Goal: Task Accomplishment & Management: Manage account settings

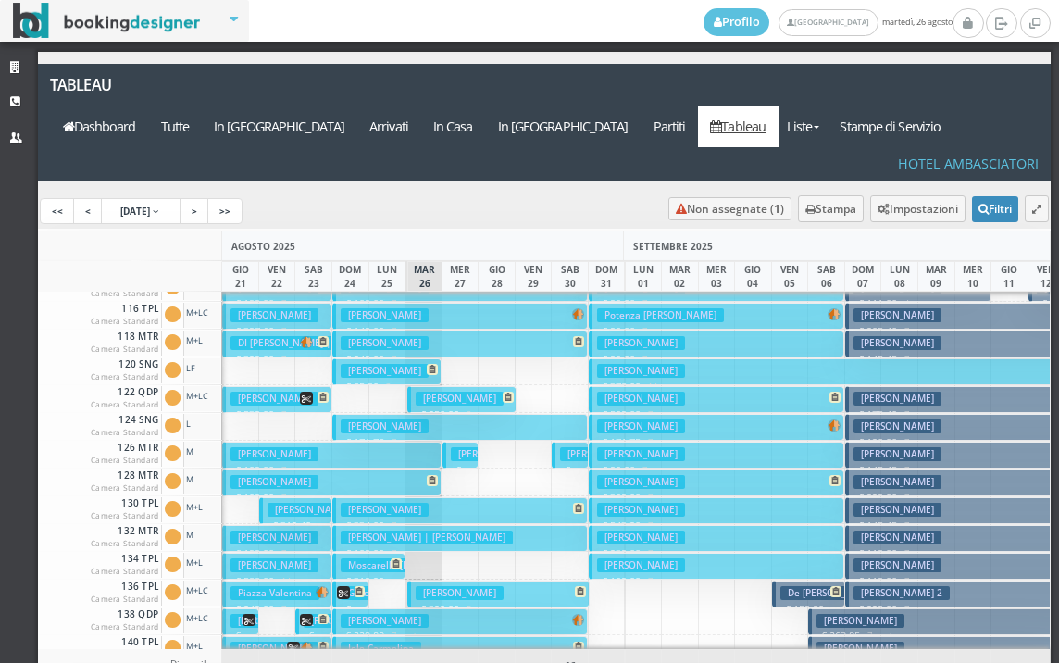
scroll to position [185, 0]
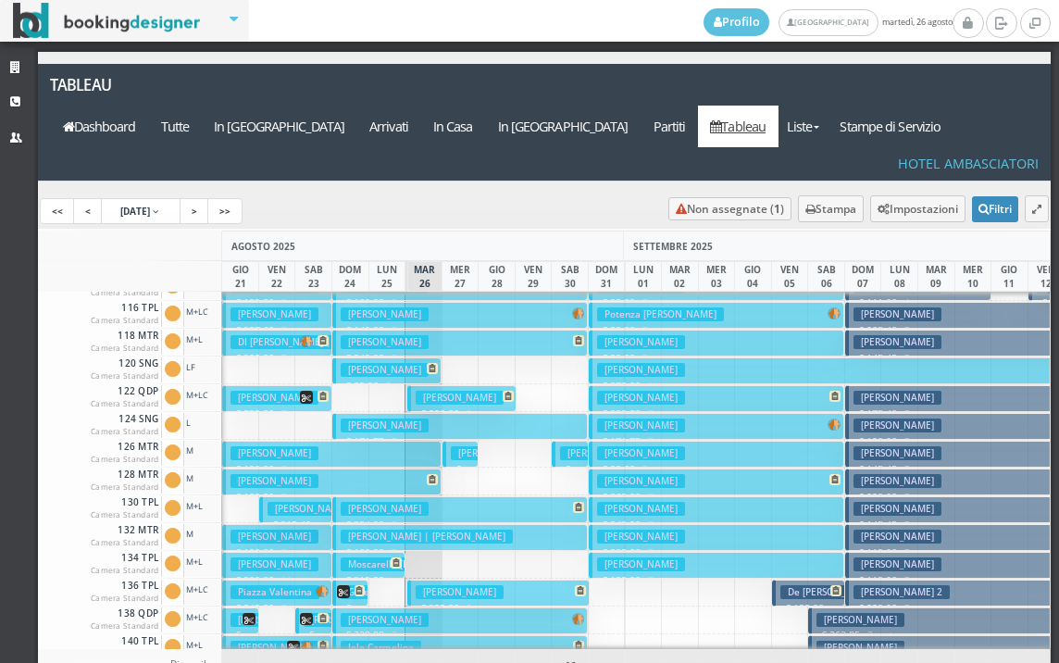
click at [304, 530] on h3 "Nardelli Luigi" at bounding box center [275, 537] width 88 height 14
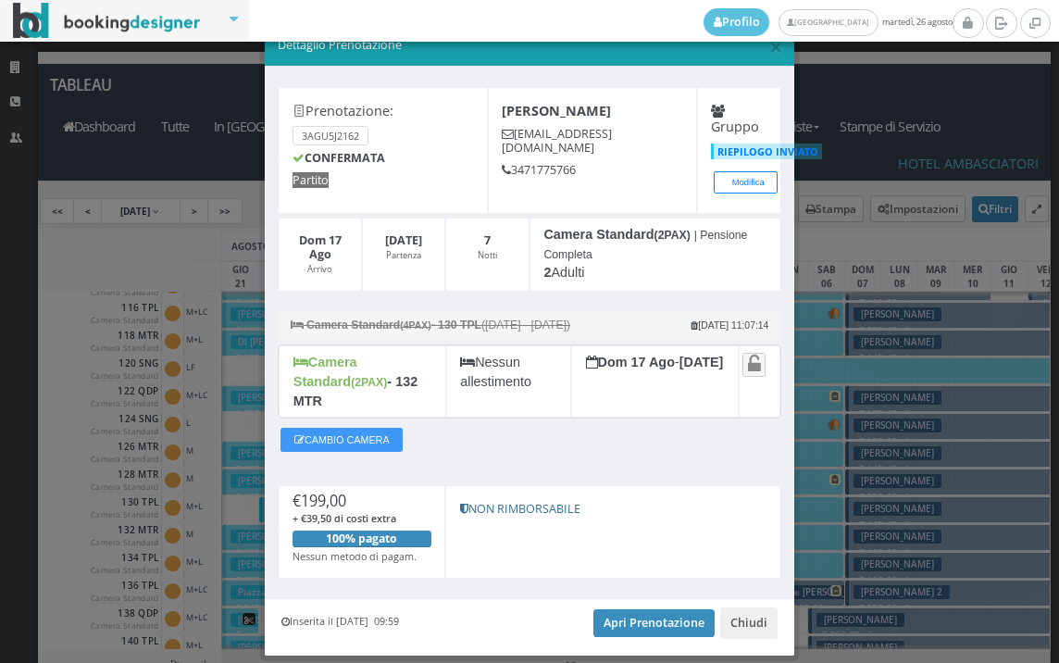
scroll to position [72, 0]
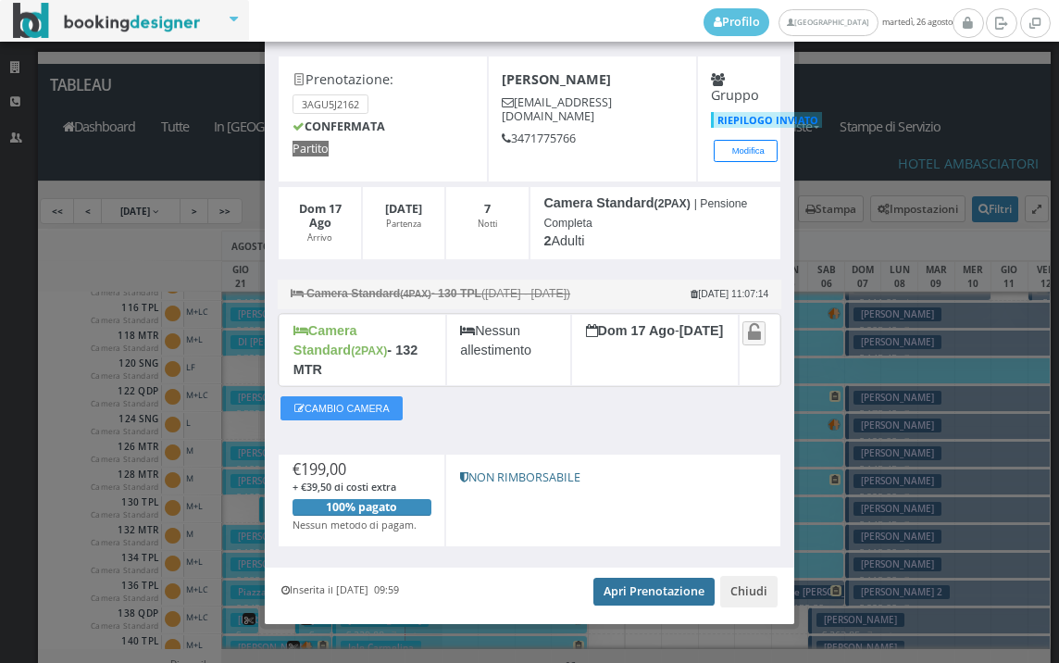
click at [611, 578] on link "Apri Prenotazione" at bounding box center [654, 592] width 121 height 28
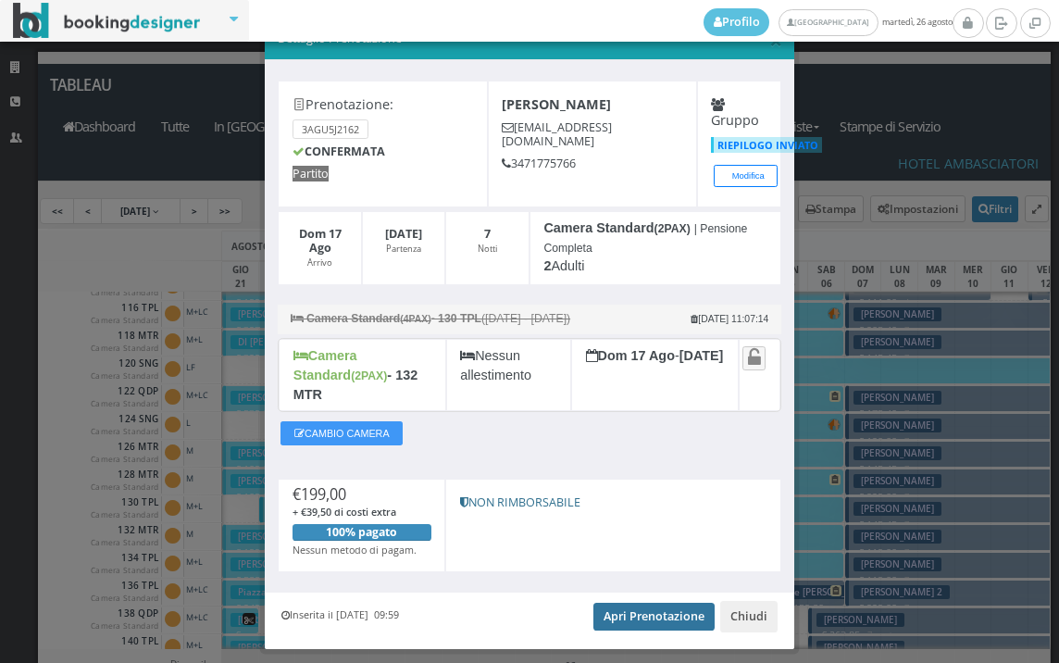
scroll to position [0, 0]
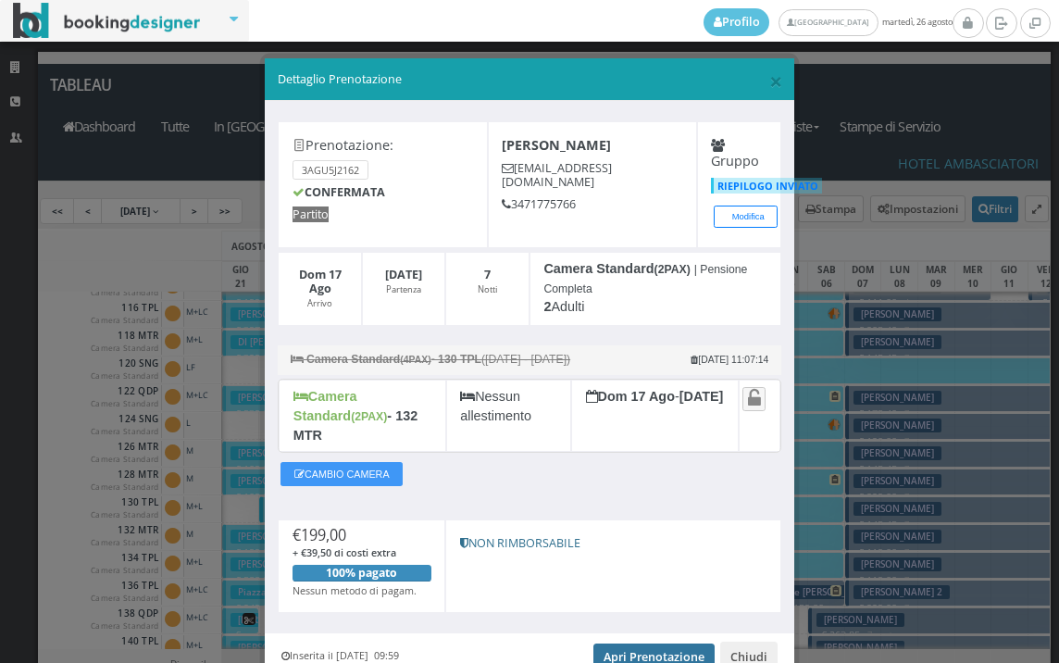
click at [617, 644] on link "Apri Prenotazione" at bounding box center [654, 658] width 121 height 28
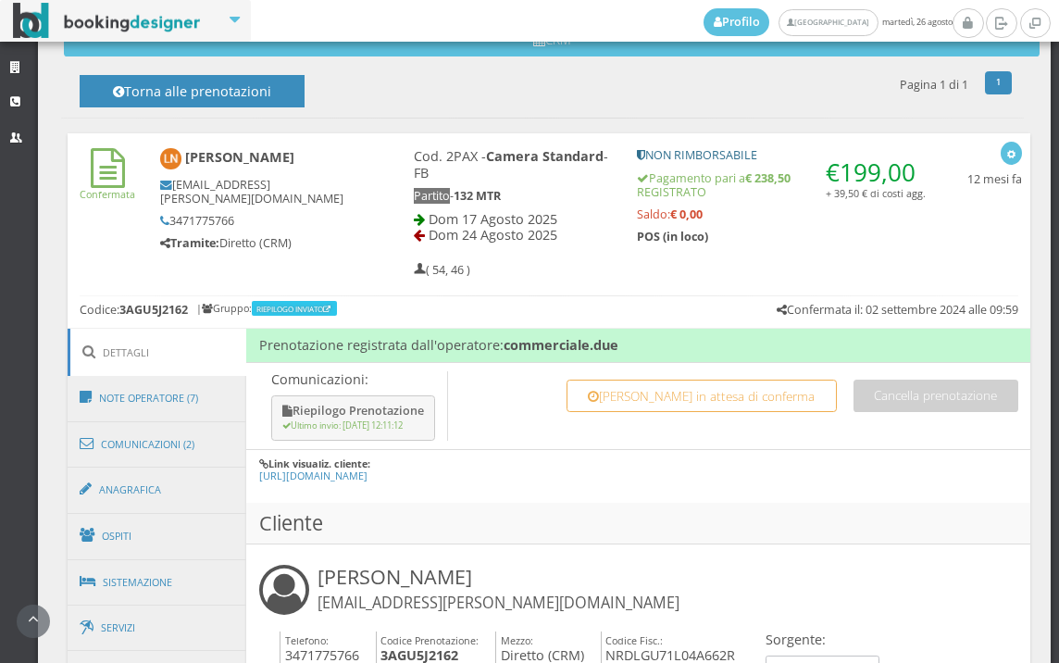
scroll to position [926, 0]
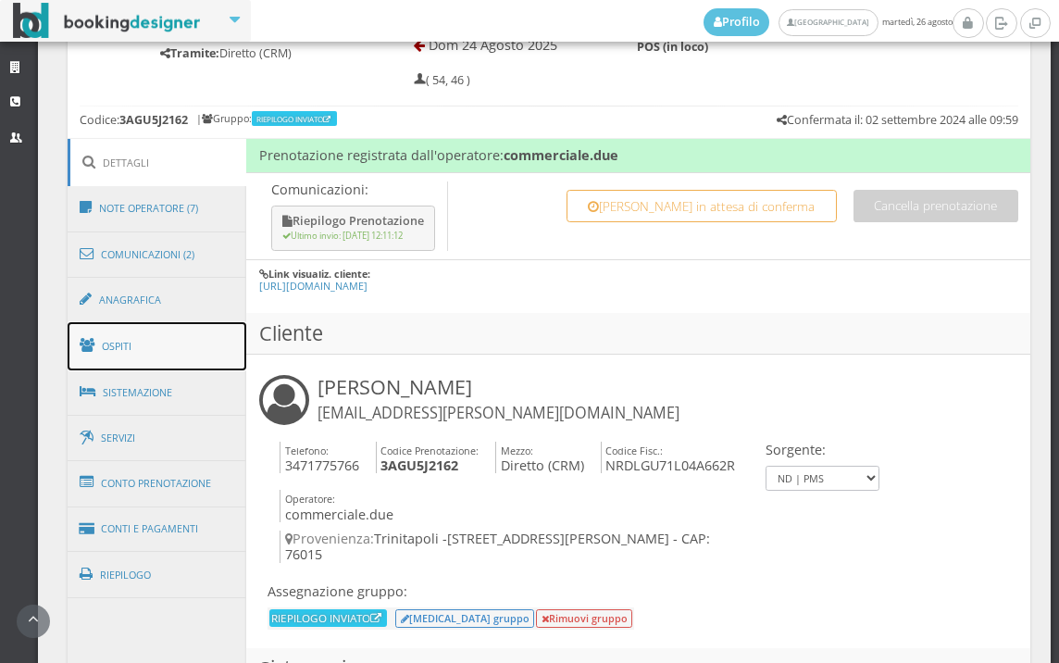
click at [173, 356] on link "Ospiti" at bounding box center [158, 346] width 180 height 48
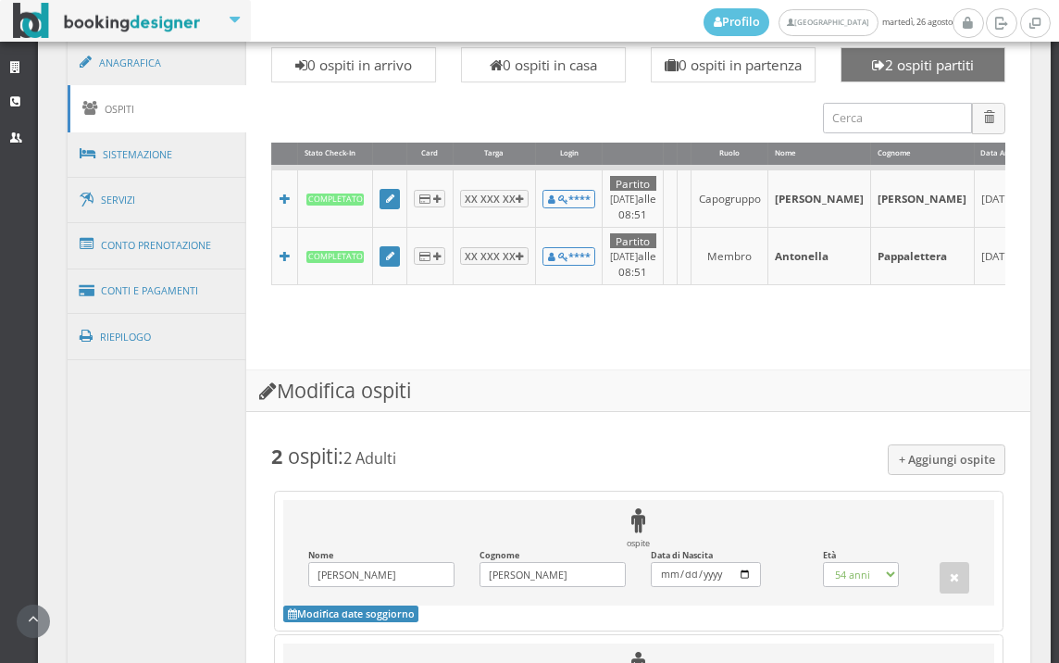
scroll to position [1029, 0]
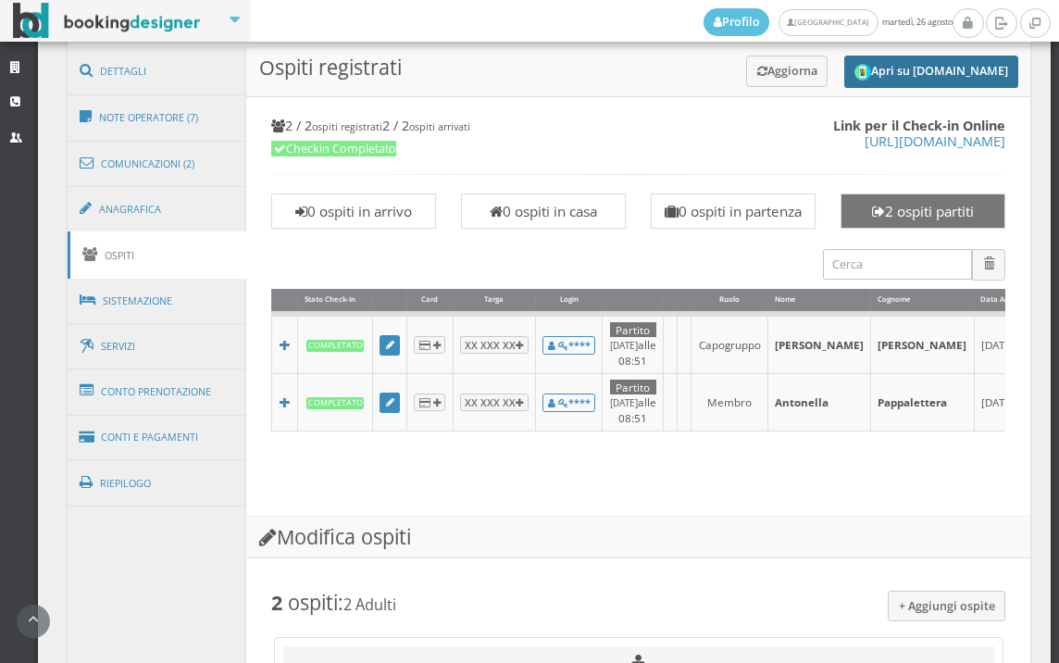
click at [927, 71] on button "Apri su Online-Check.in" at bounding box center [932, 72] width 174 height 32
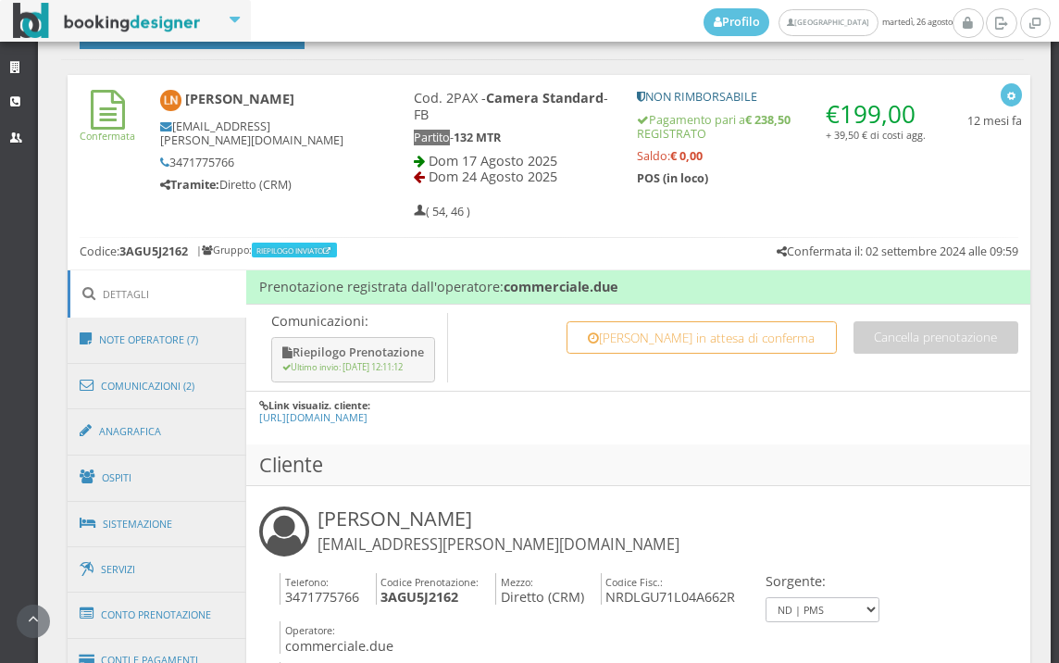
scroll to position [822, 0]
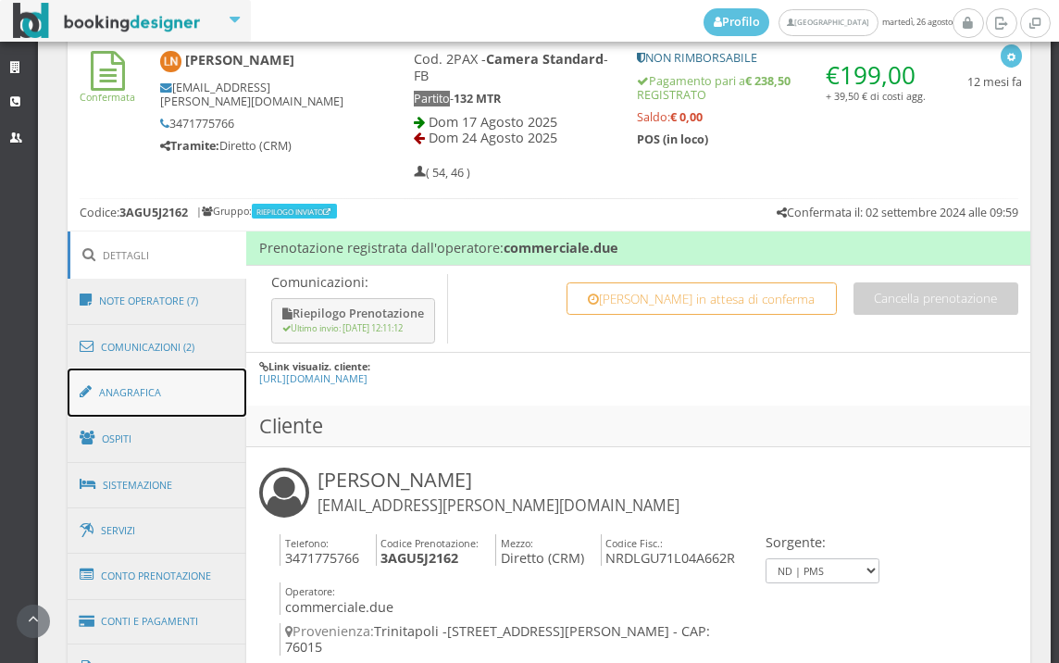
click at [127, 394] on link "Anagrafica" at bounding box center [158, 393] width 180 height 48
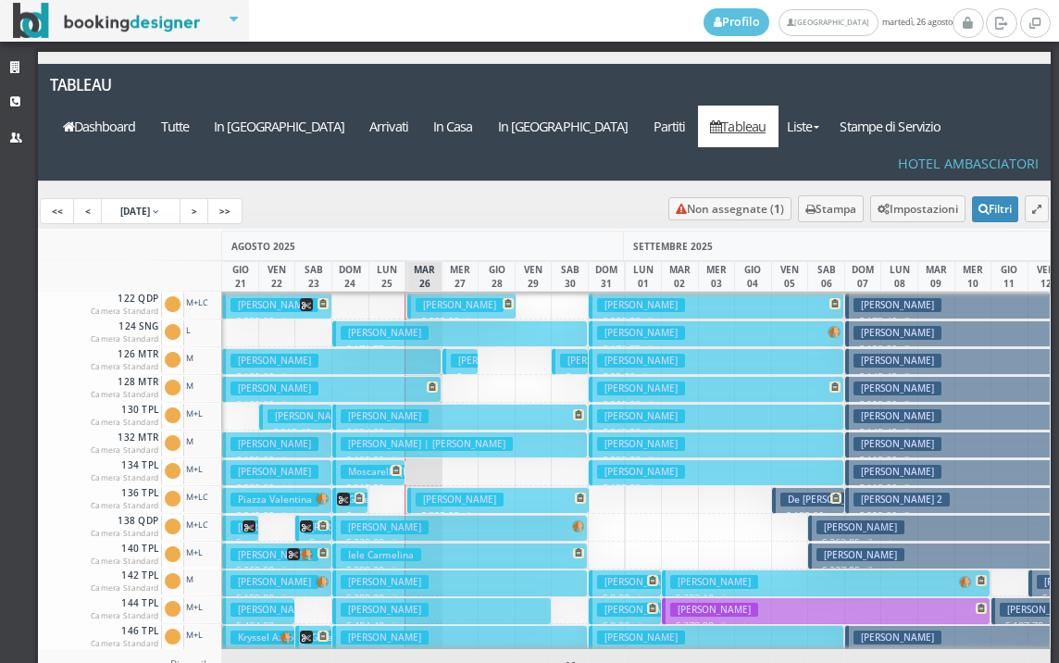
scroll to position [648, 0]
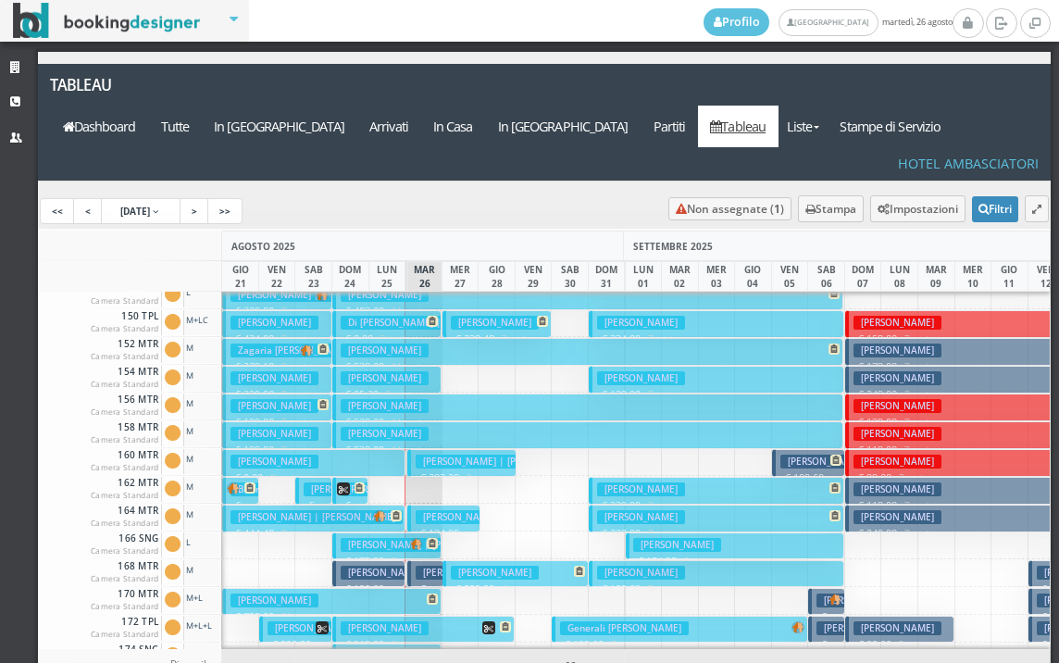
click at [376, 538] on h3 "Ravagli Marina | Marina Ravagli" at bounding box center [427, 545] width 172 height 14
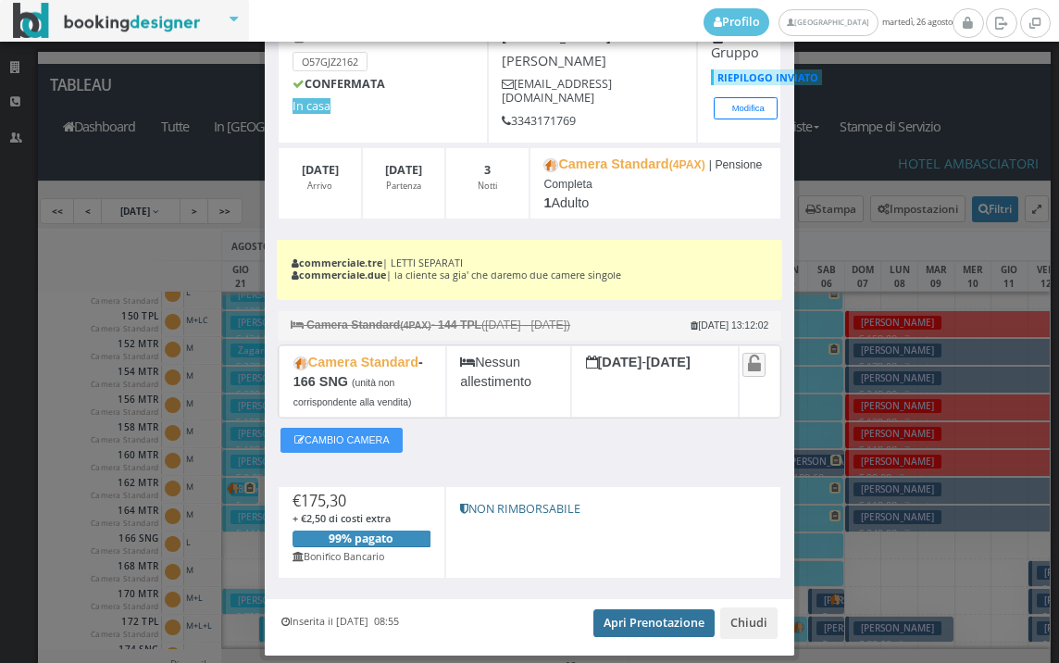
scroll to position [173, 0]
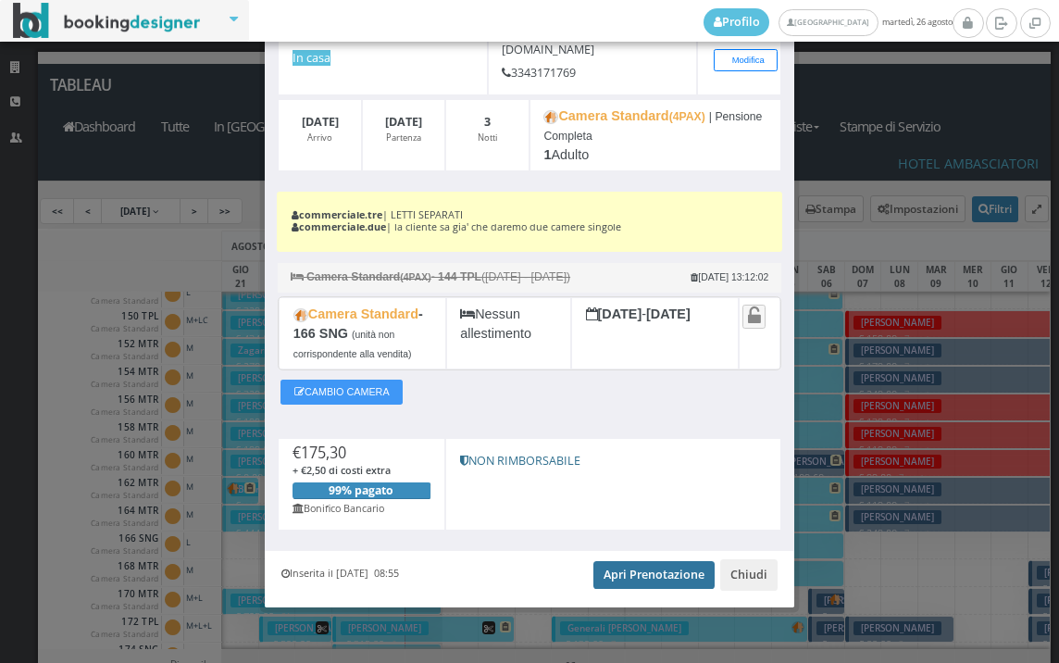
click at [623, 567] on link "Apri Prenotazione" at bounding box center [654, 575] width 121 height 28
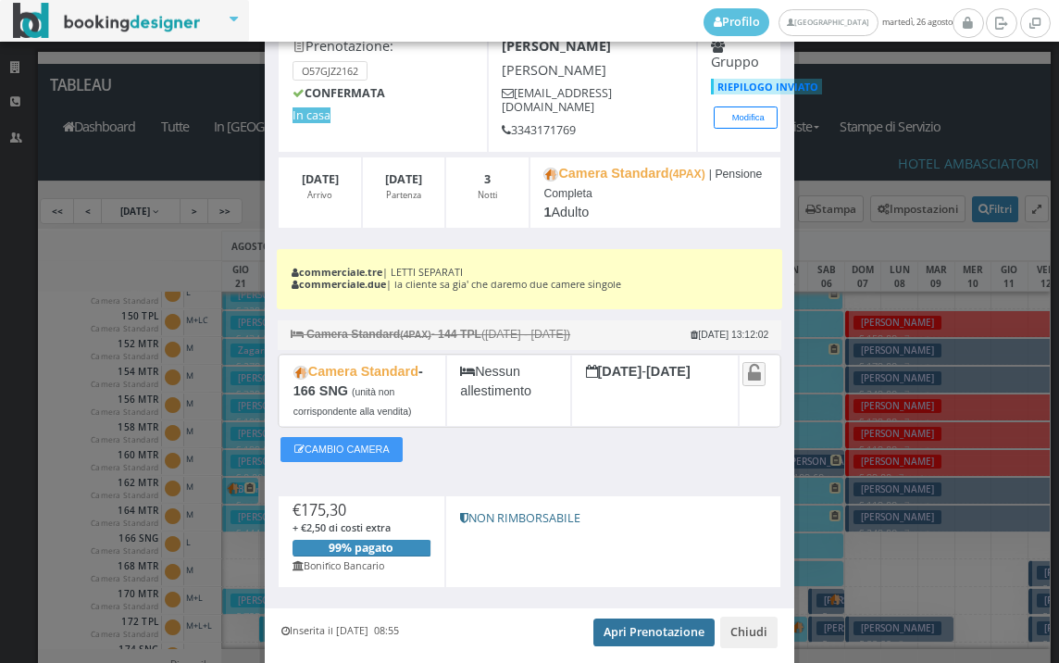
scroll to position [0, 0]
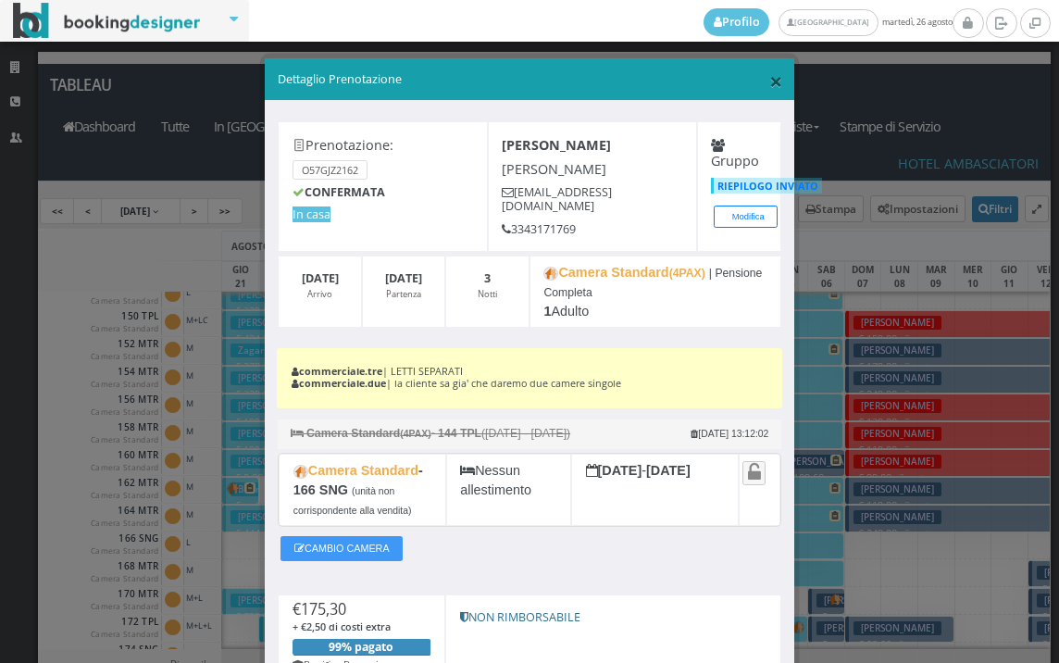
click at [770, 83] on span "×" at bounding box center [776, 80] width 13 height 31
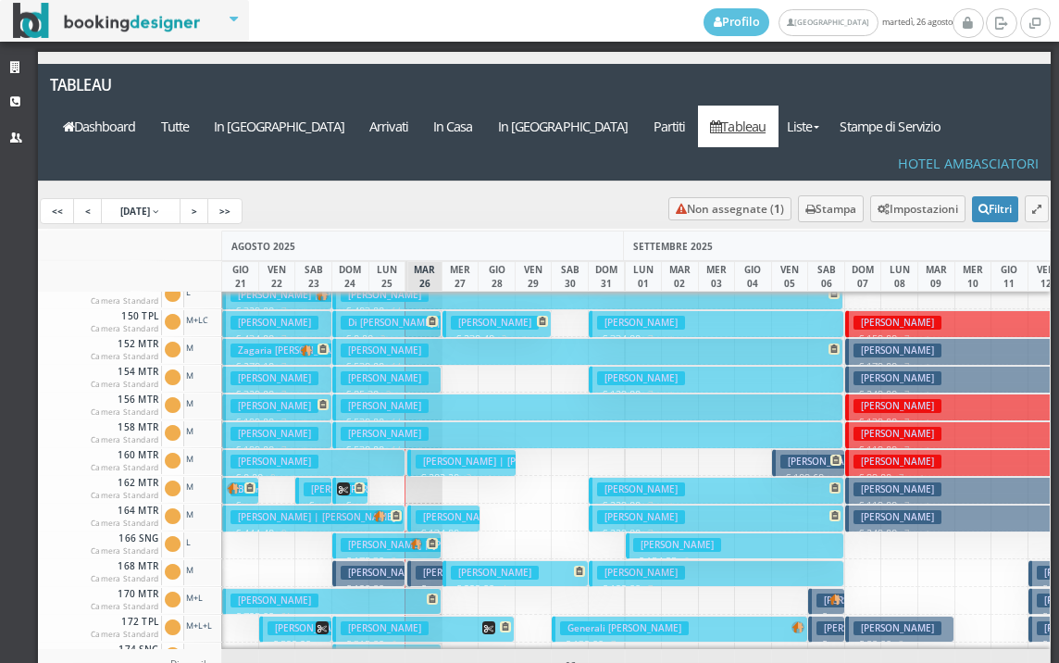
scroll to position [834, 0]
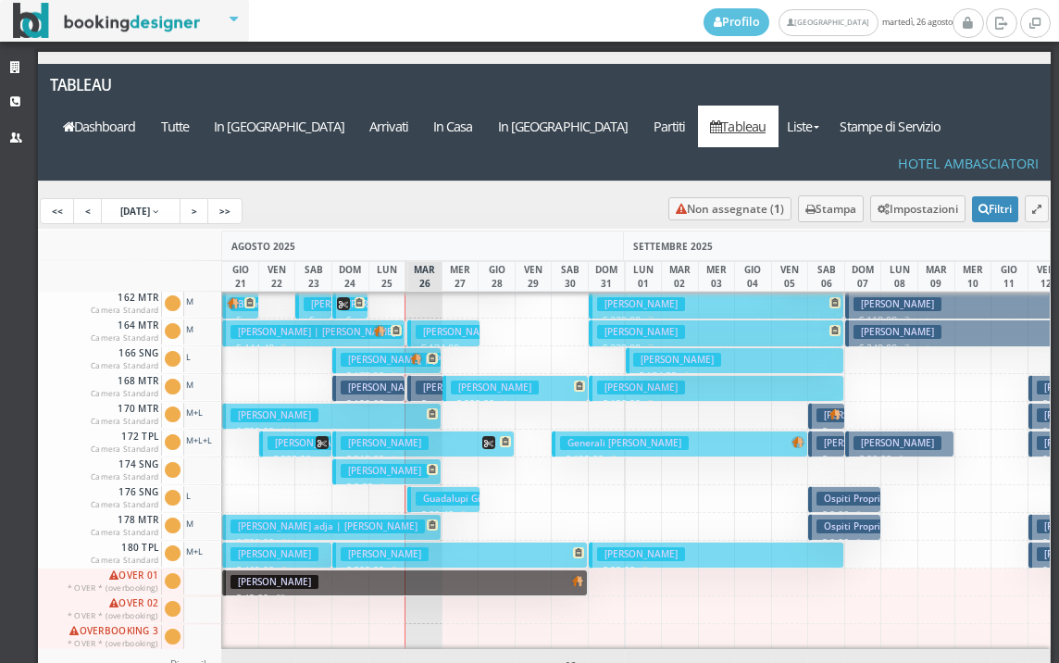
click at [406, 464] on h3 "Govoni Angela" at bounding box center [385, 471] width 88 height 14
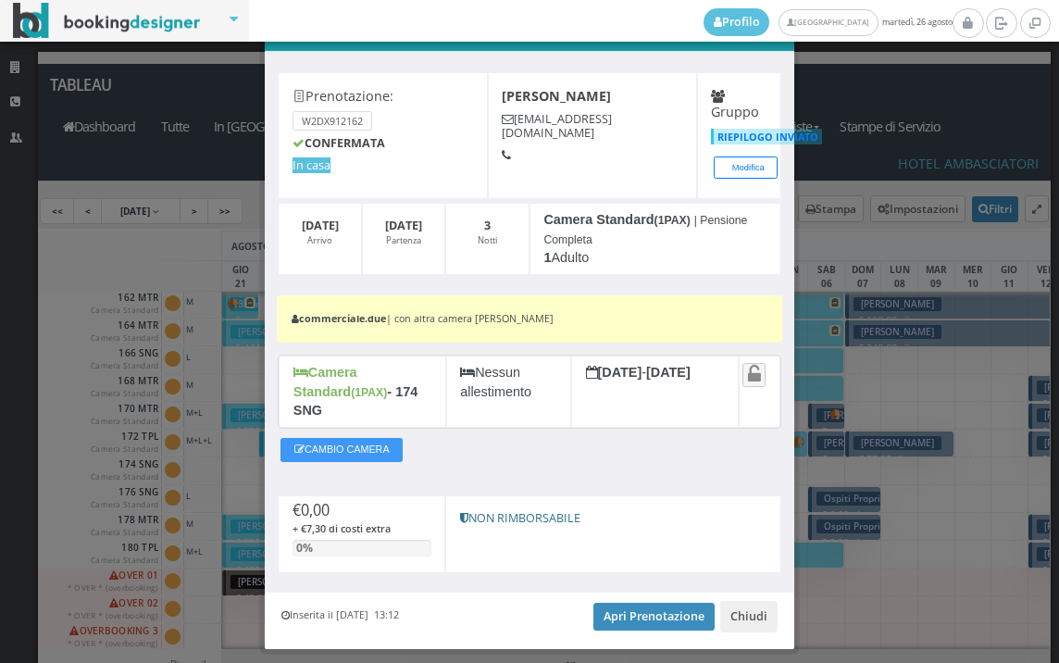
scroll to position [84, 0]
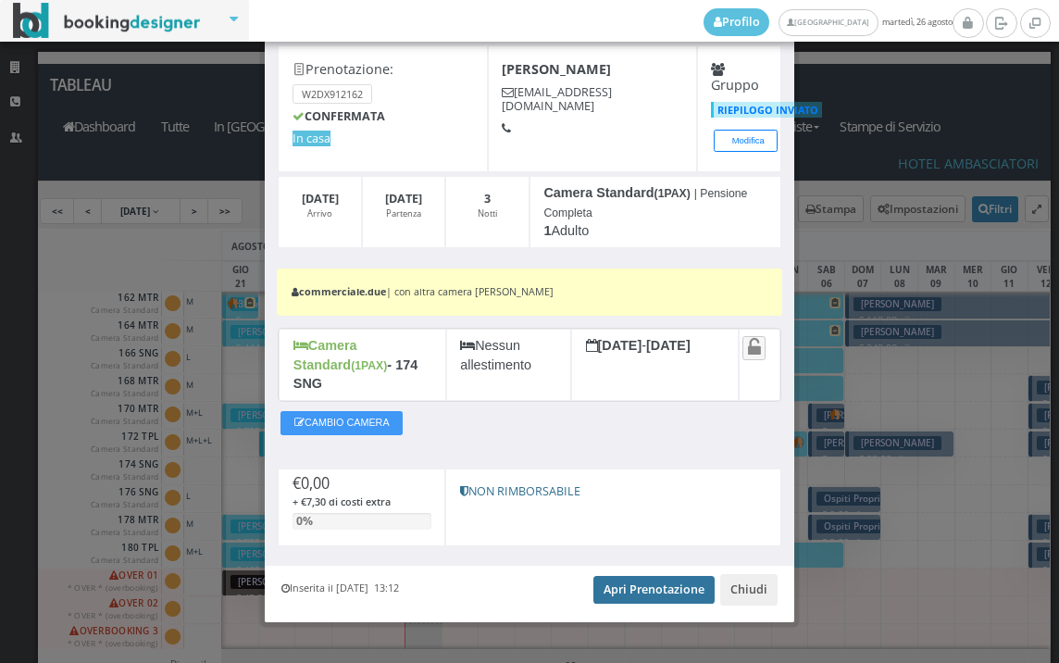
click at [654, 576] on link "Apri Prenotazione" at bounding box center [654, 590] width 121 height 28
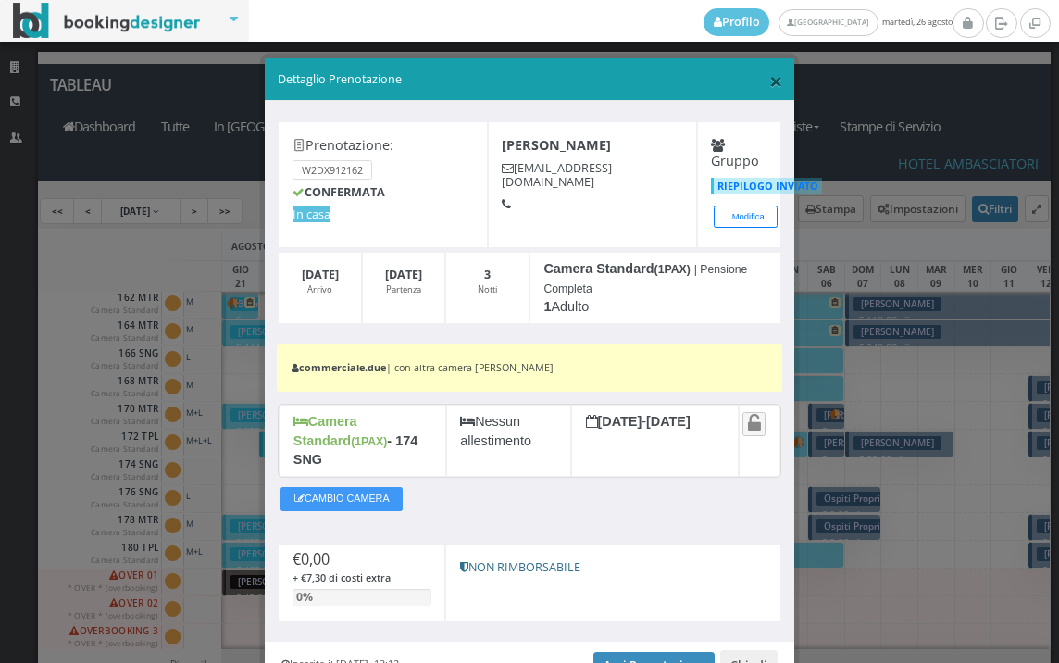
click at [770, 77] on span "×" at bounding box center [776, 80] width 13 height 31
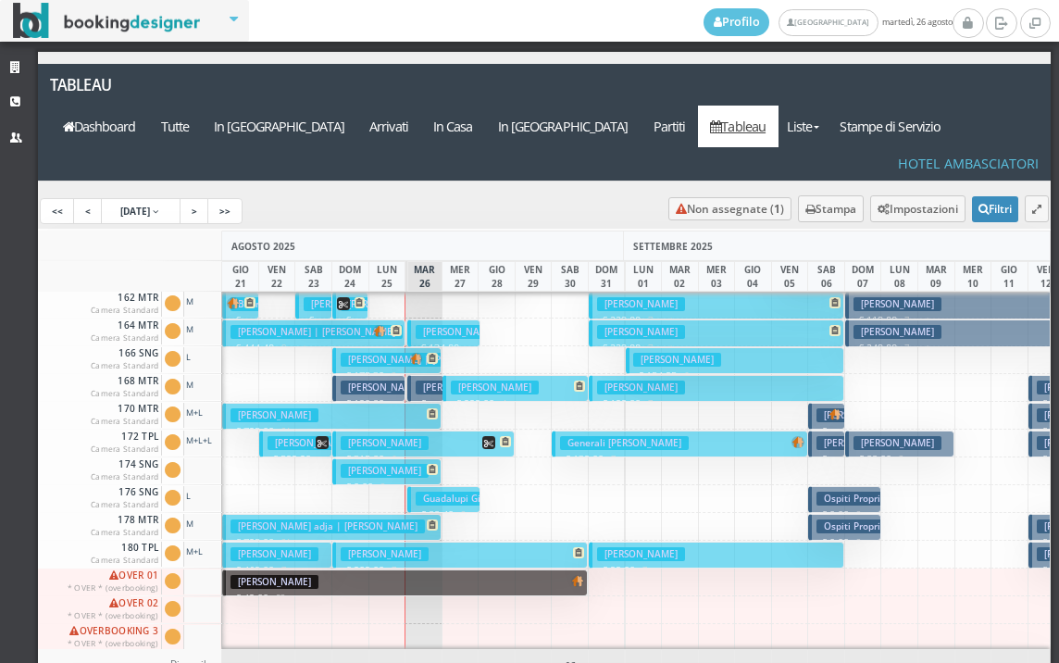
click at [372, 353] on h3 "Ravagli Marina | Marina Ravagli" at bounding box center [427, 360] width 172 height 14
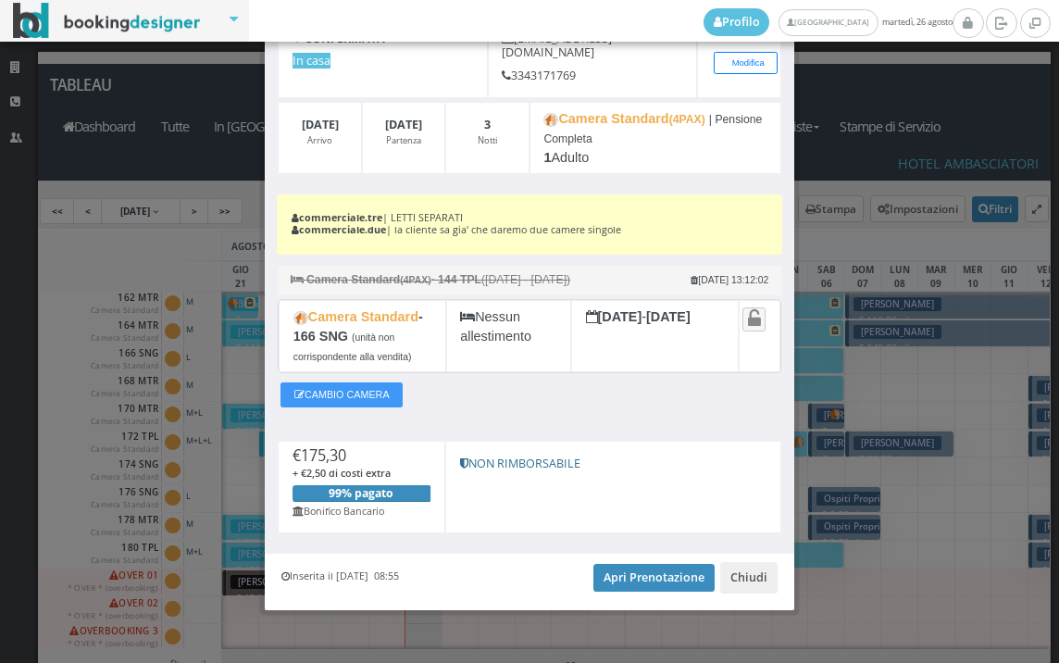
scroll to position [173, 0]
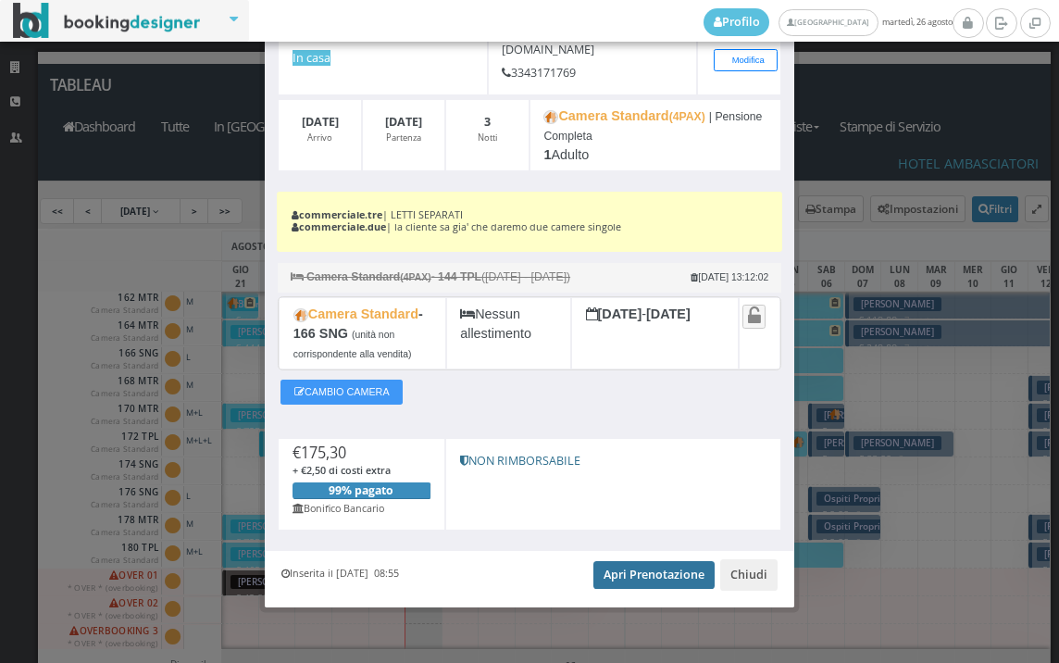
click at [627, 579] on link "Apri Prenotazione" at bounding box center [654, 575] width 121 height 28
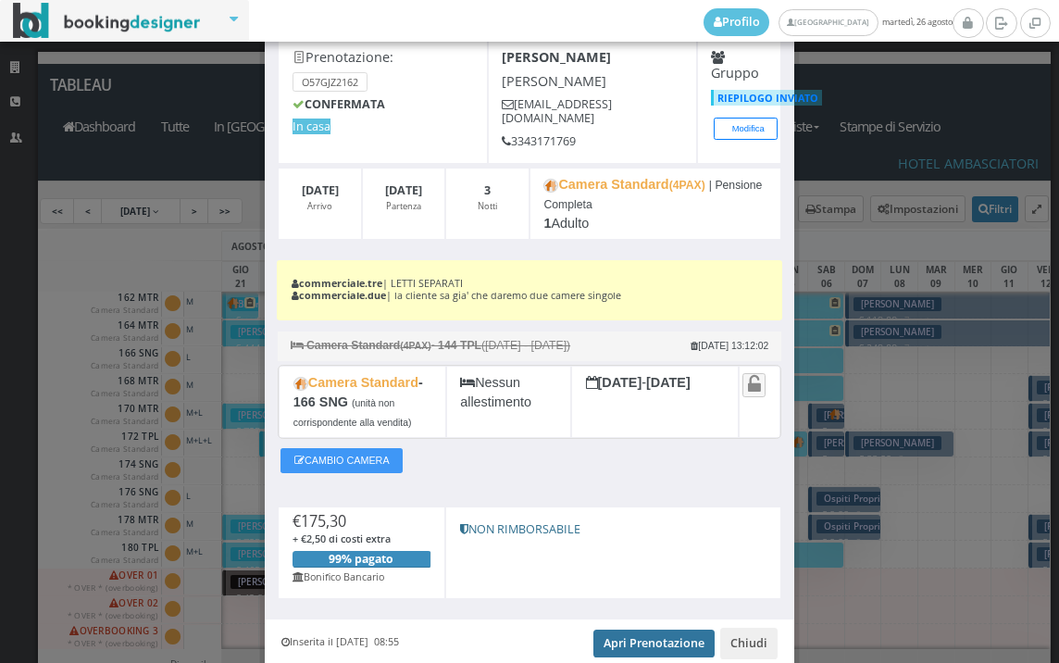
scroll to position [0, 0]
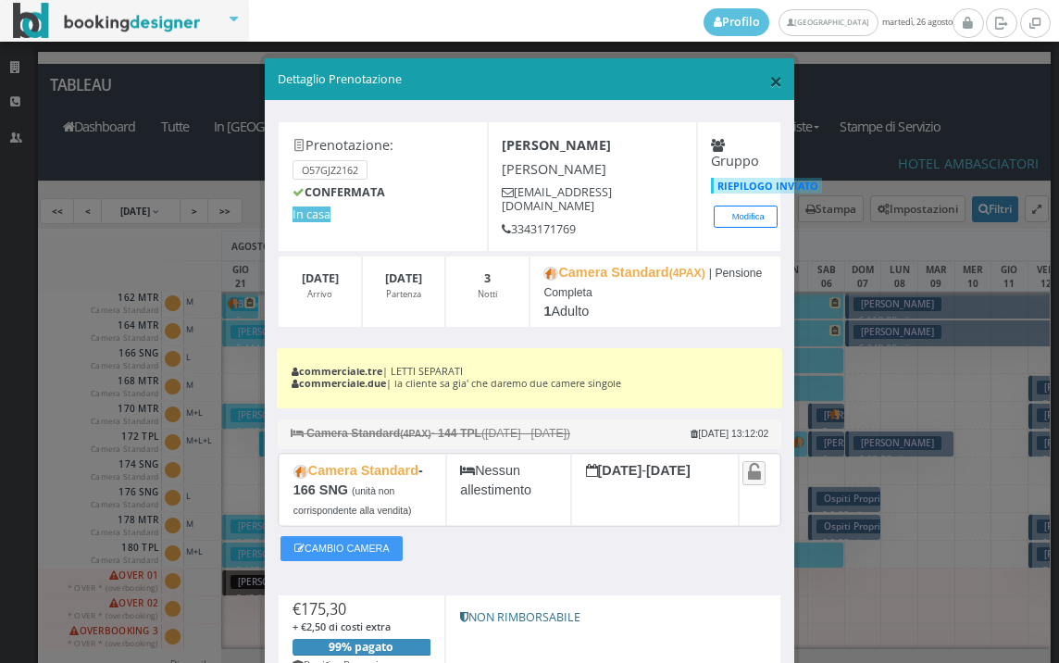
click at [770, 81] on span "×" at bounding box center [776, 80] width 13 height 31
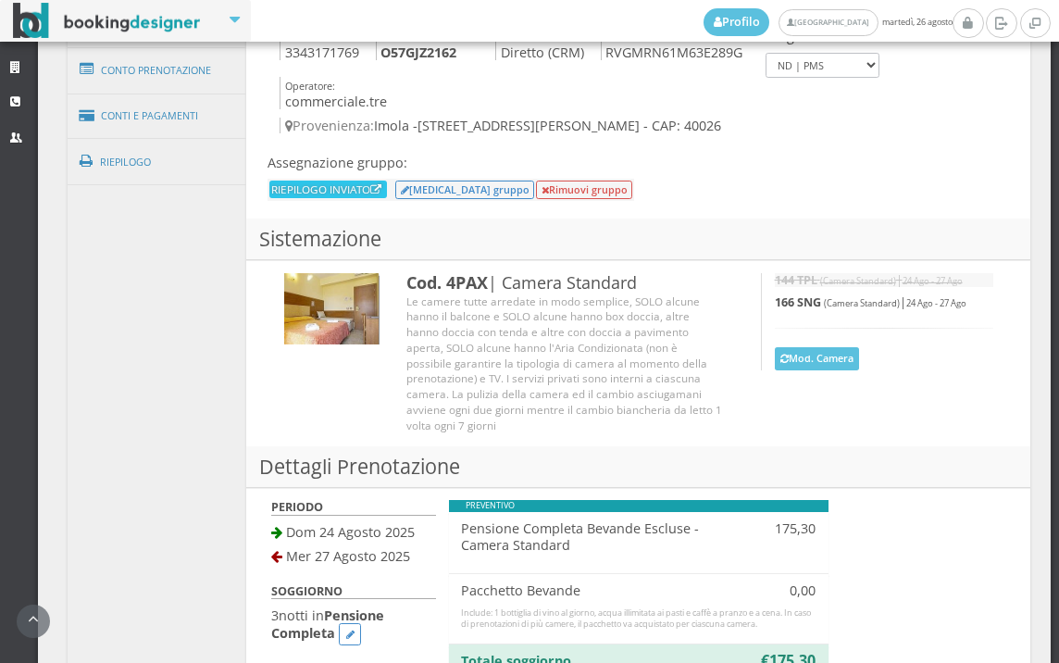
scroll to position [1235, 0]
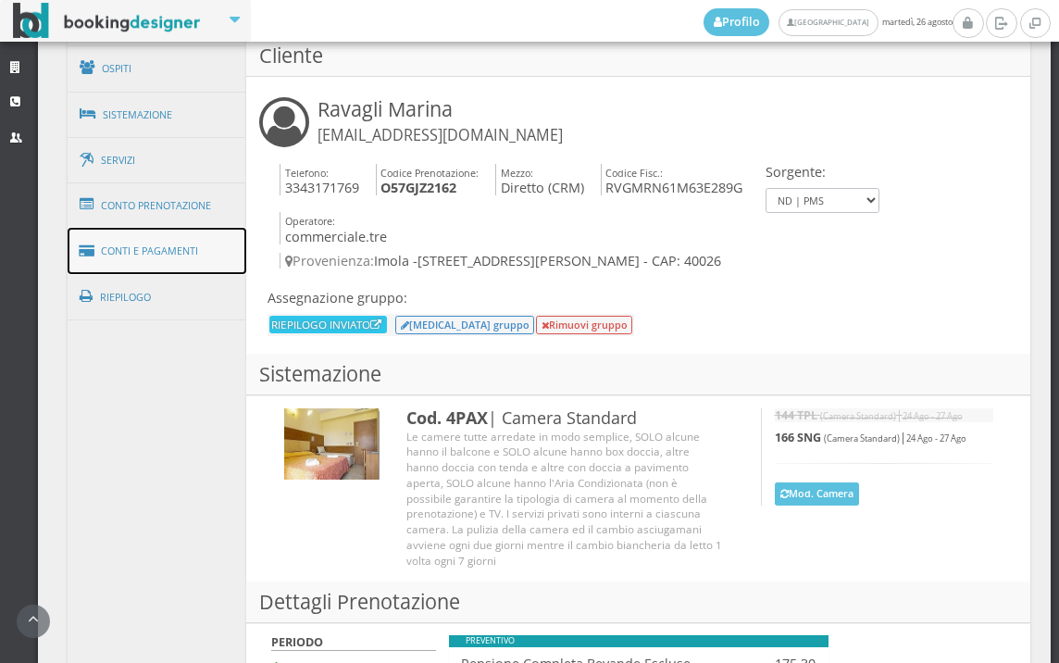
click at [183, 260] on link "Conti e Pagamenti" at bounding box center [158, 251] width 180 height 47
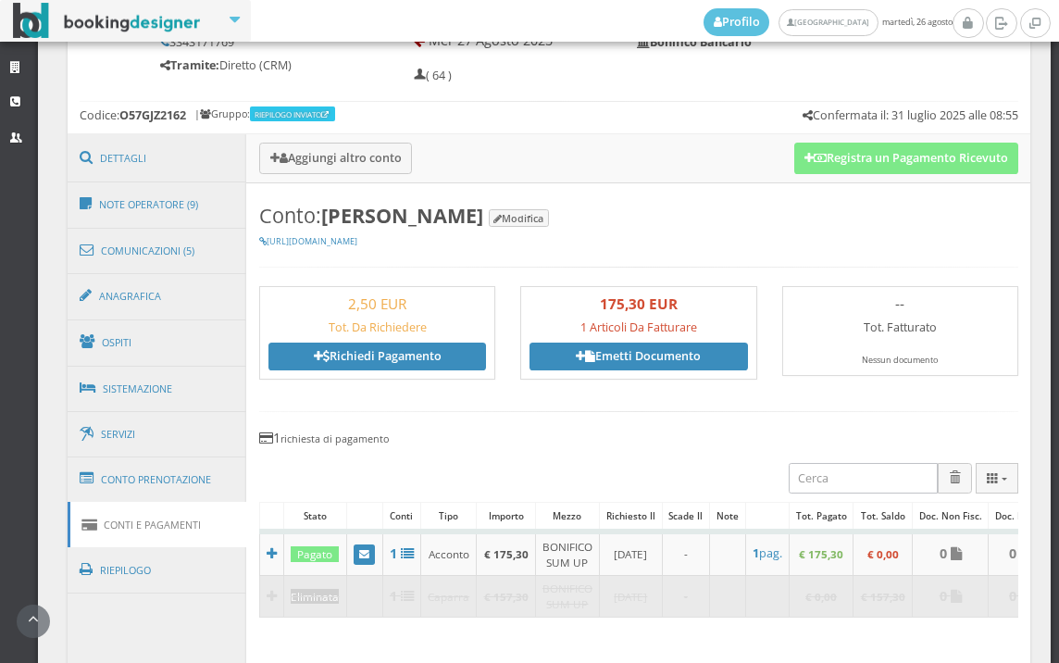
scroll to position [927, 0]
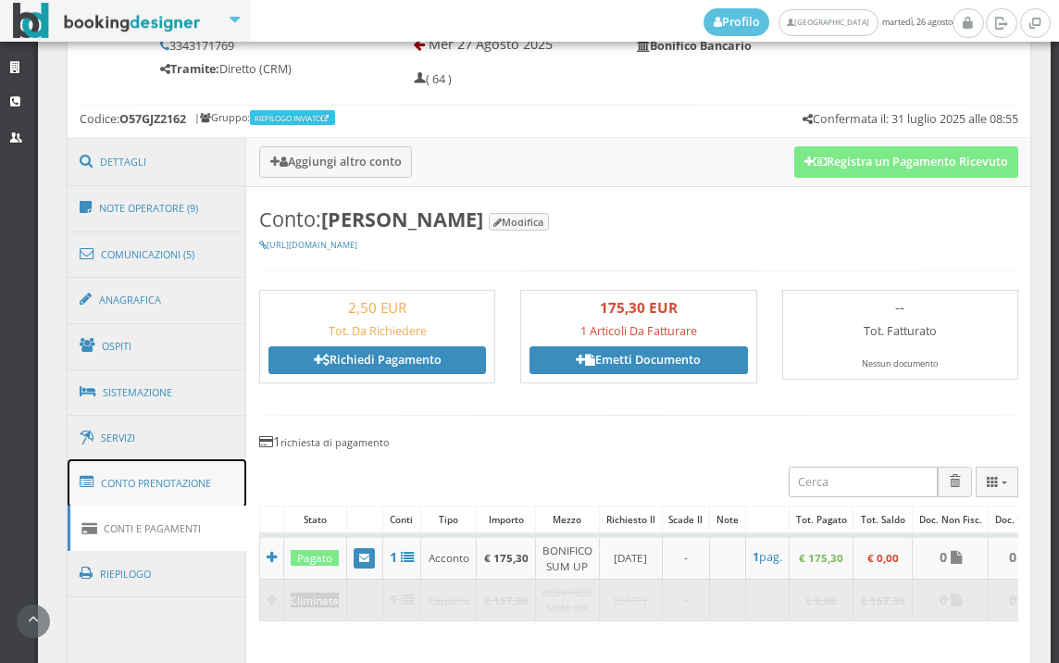
click at [198, 487] on link "Conto Prenotazione" at bounding box center [158, 483] width 180 height 48
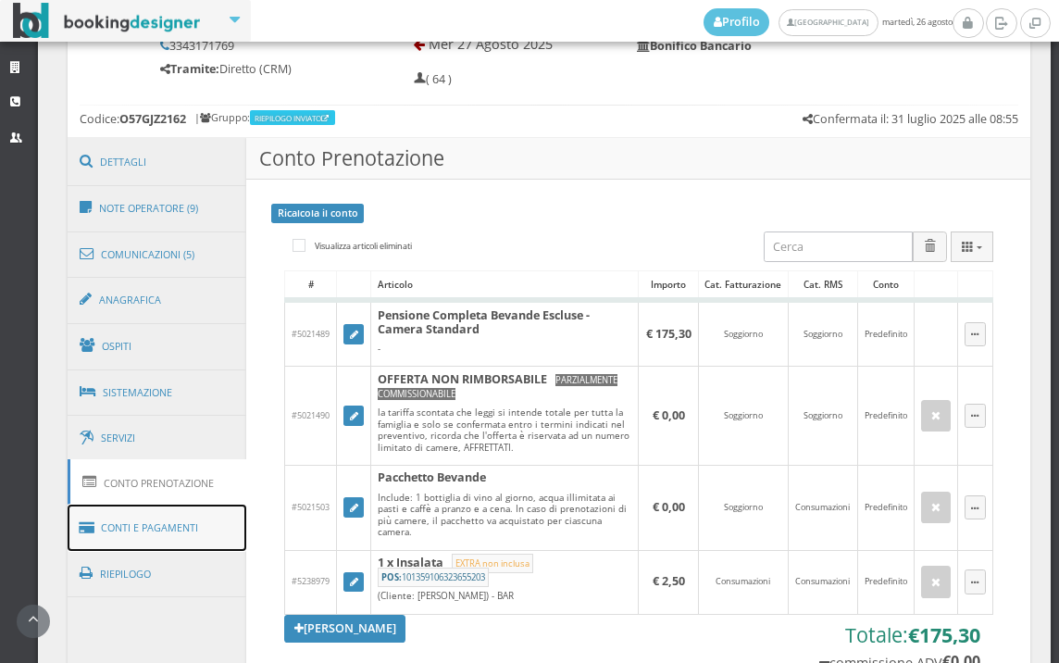
click at [193, 532] on link "Conti e Pagamenti" at bounding box center [158, 528] width 180 height 47
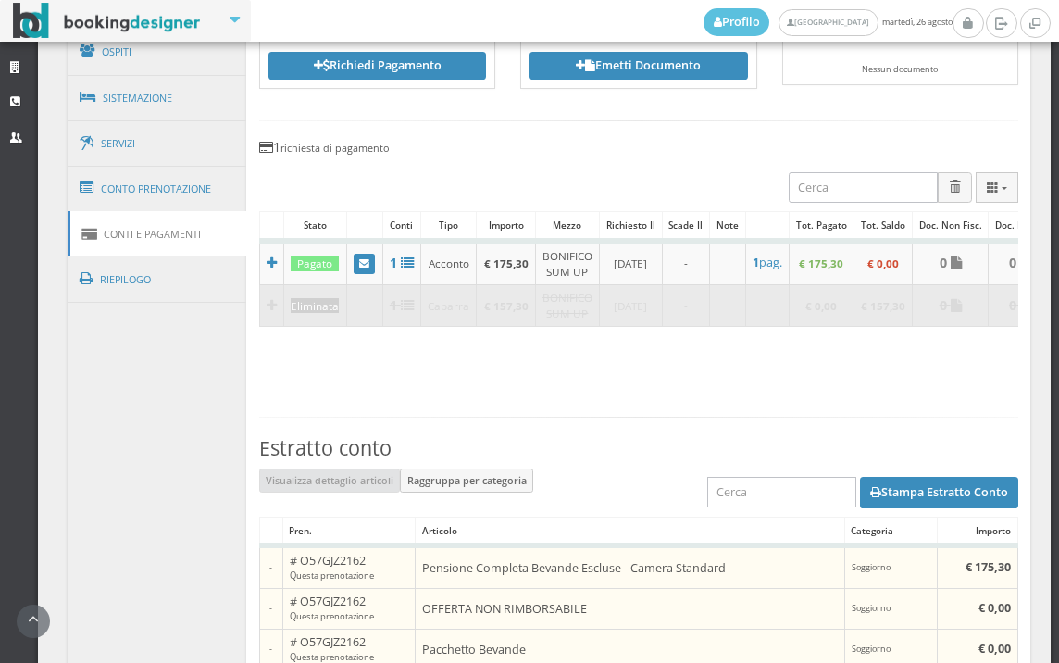
scroll to position [1338, 0]
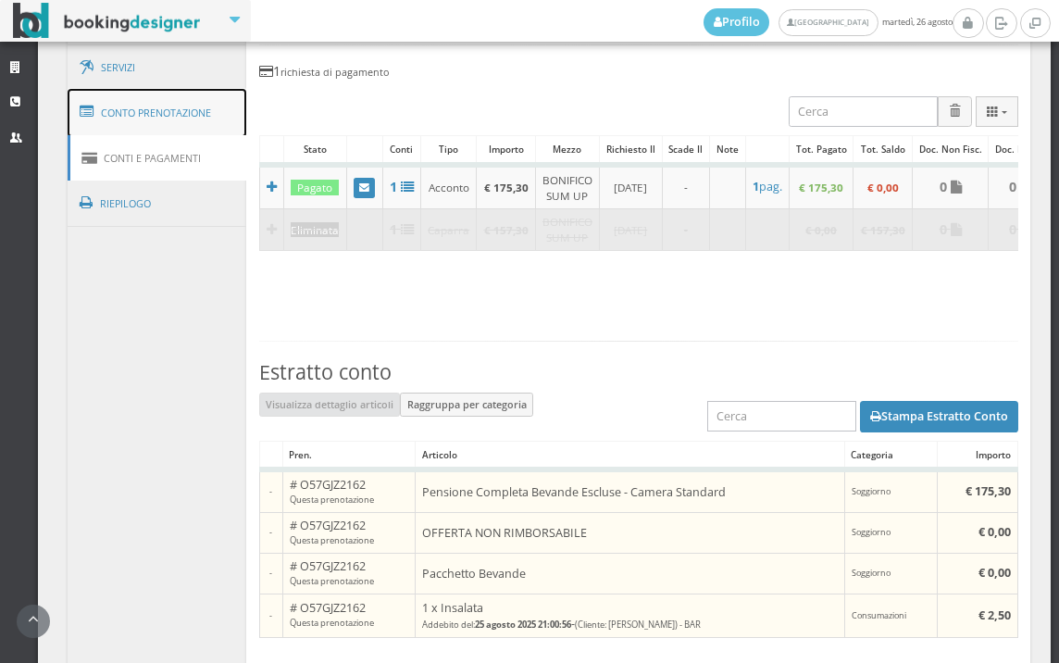
click at [160, 113] on link "Conto Prenotazione" at bounding box center [158, 113] width 180 height 48
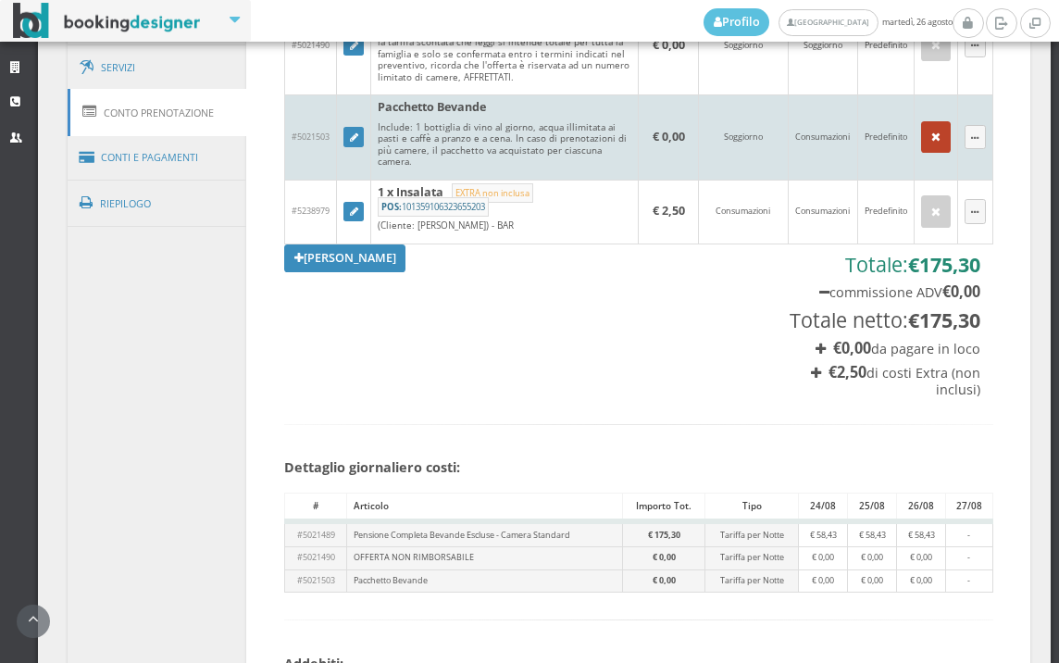
click at [922, 147] on button "button" at bounding box center [937, 136] width 30 height 31
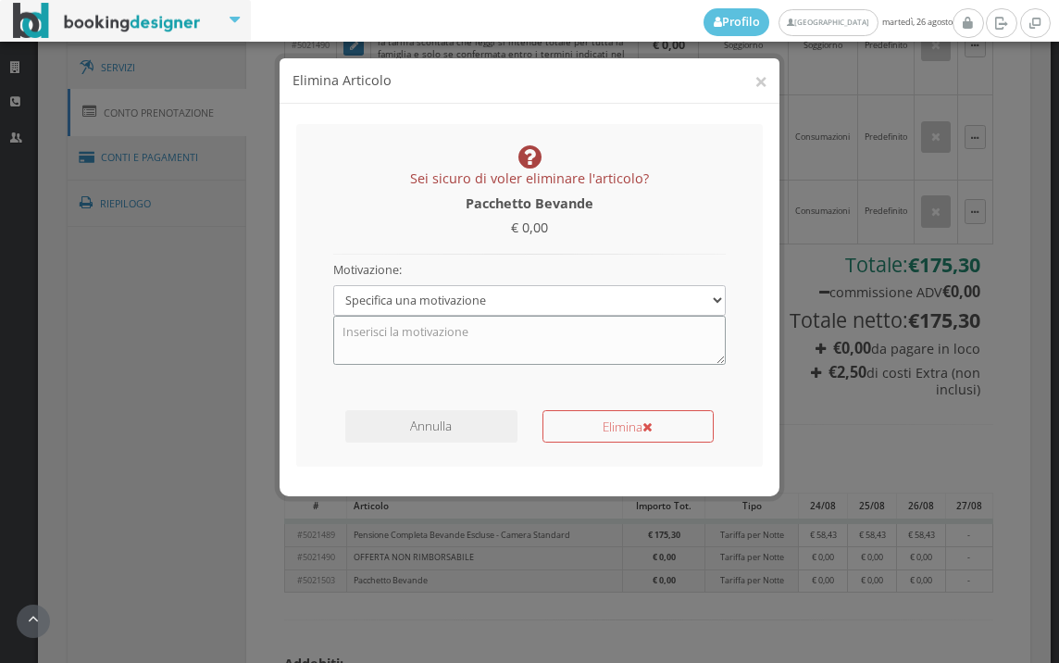
click at [467, 354] on textarea at bounding box center [530, 340] width 394 height 48
type textarea "PACCHETTO BEVANDE"
click at [589, 429] on button "Elimina" at bounding box center [628, 426] width 171 height 32
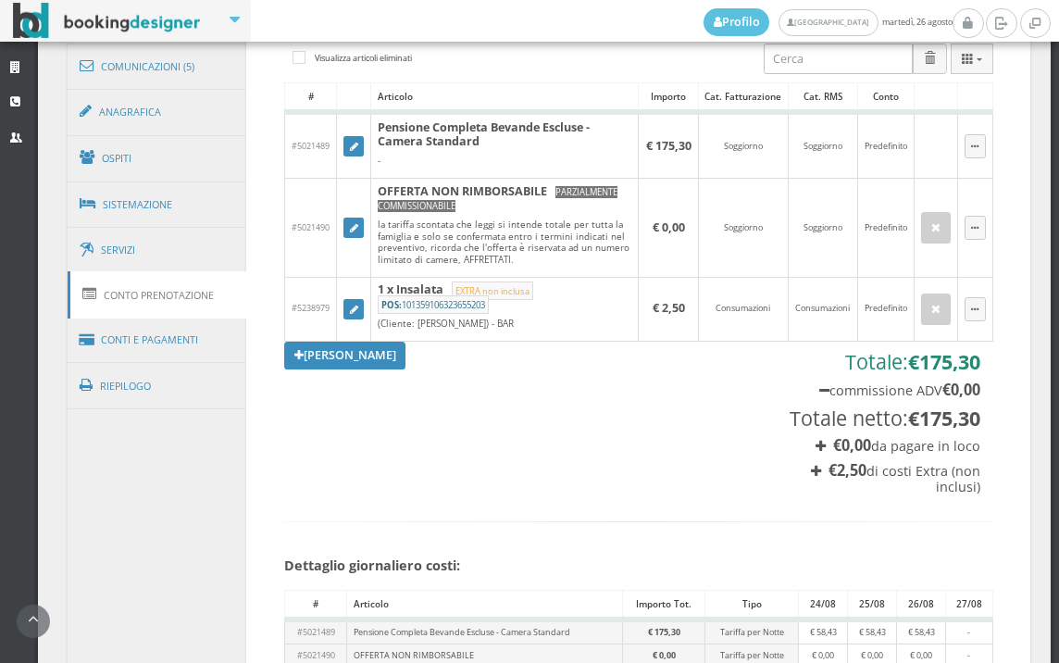
scroll to position [1133, 0]
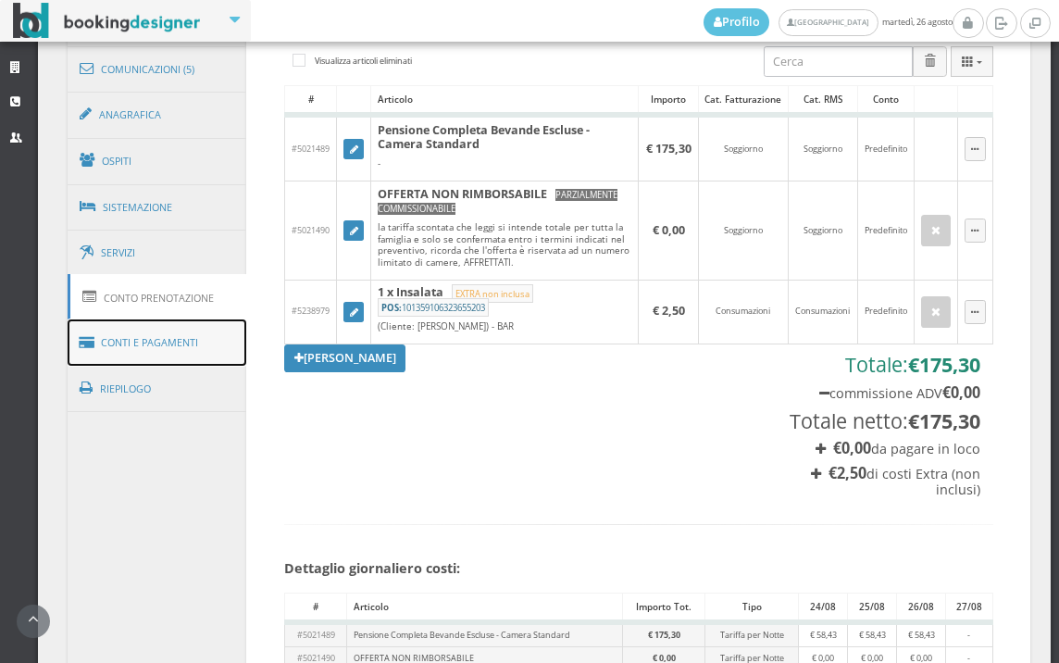
click at [214, 339] on link "Conti e Pagamenti" at bounding box center [158, 343] width 180 height 47
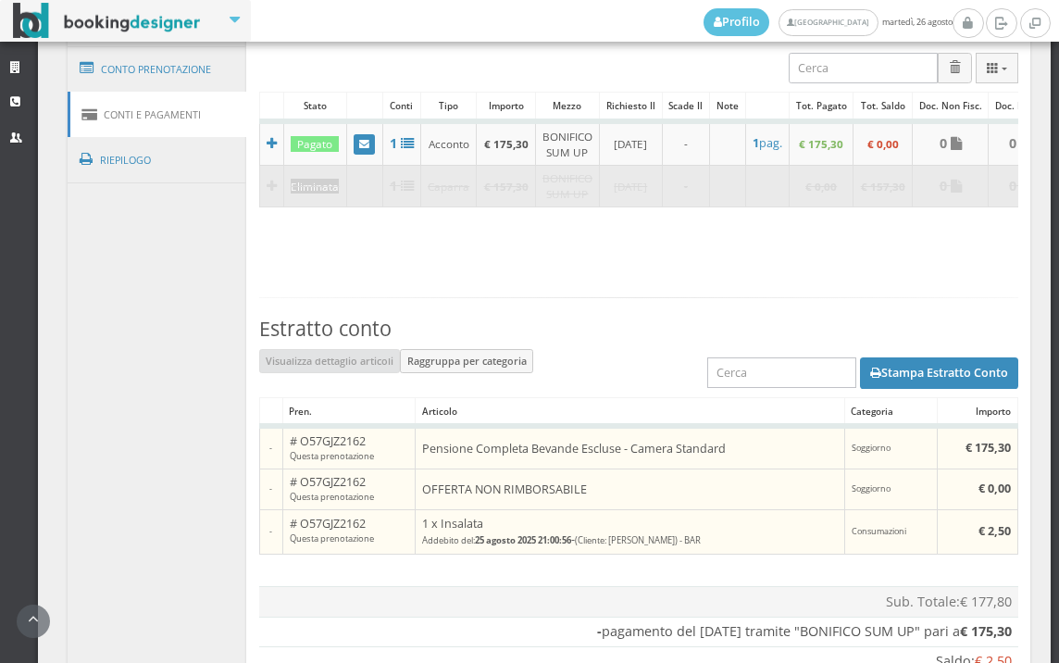
scroll to position [1224, 0]
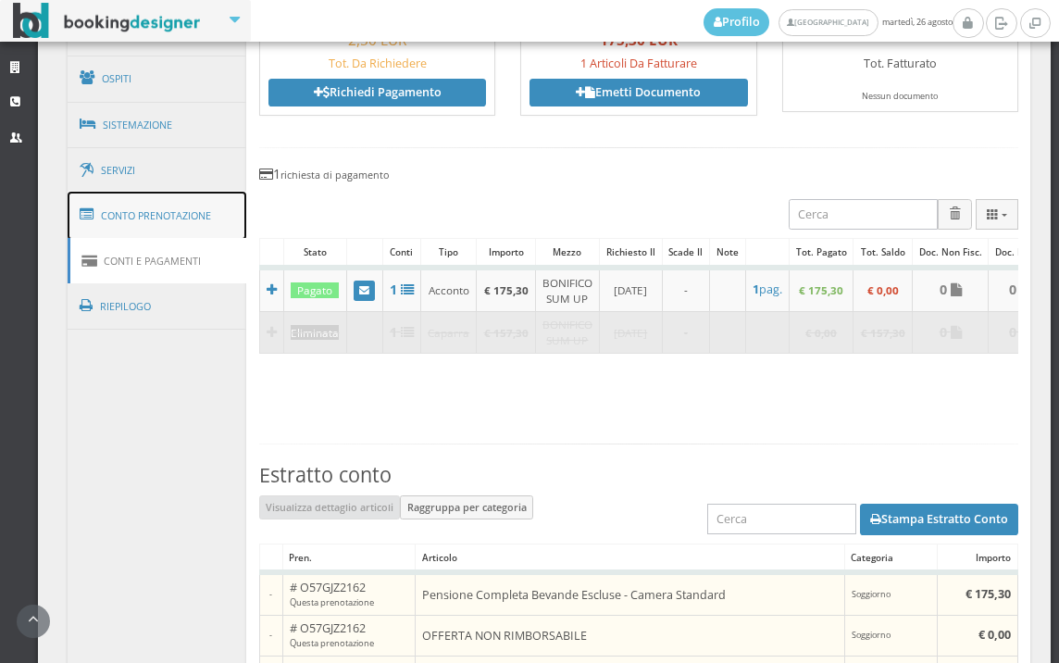
click at [183, 212] on link "Conto Prenotazione" at bounding box center [158, 216] width 180 height 48
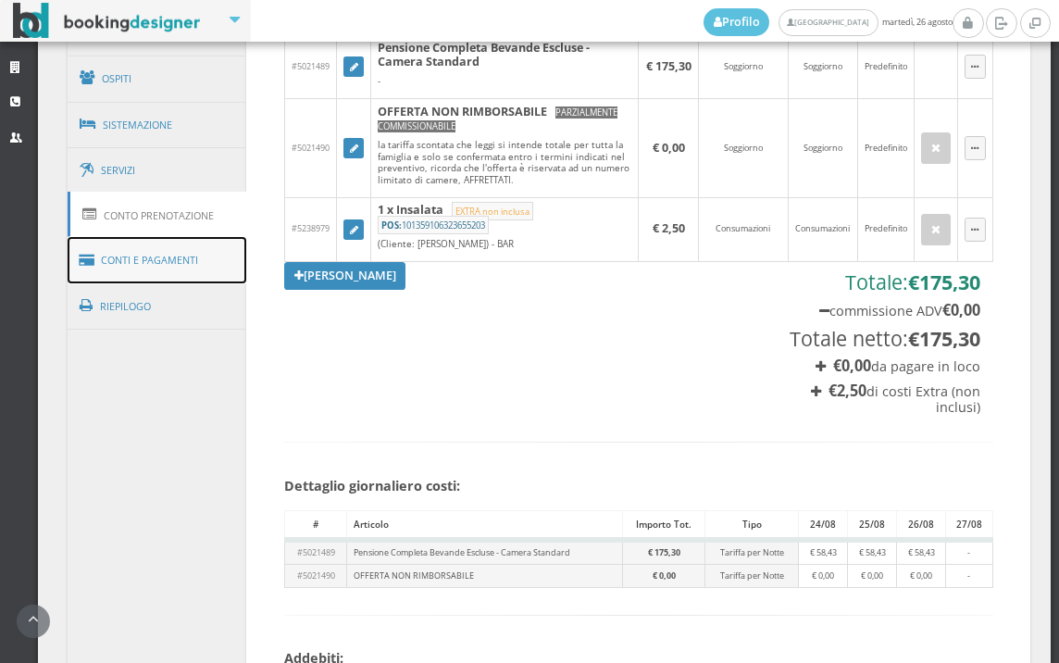
click at [169, 268] on link "Conti e Pagamenti" at bounding box center [158, 260] width 180 height 47
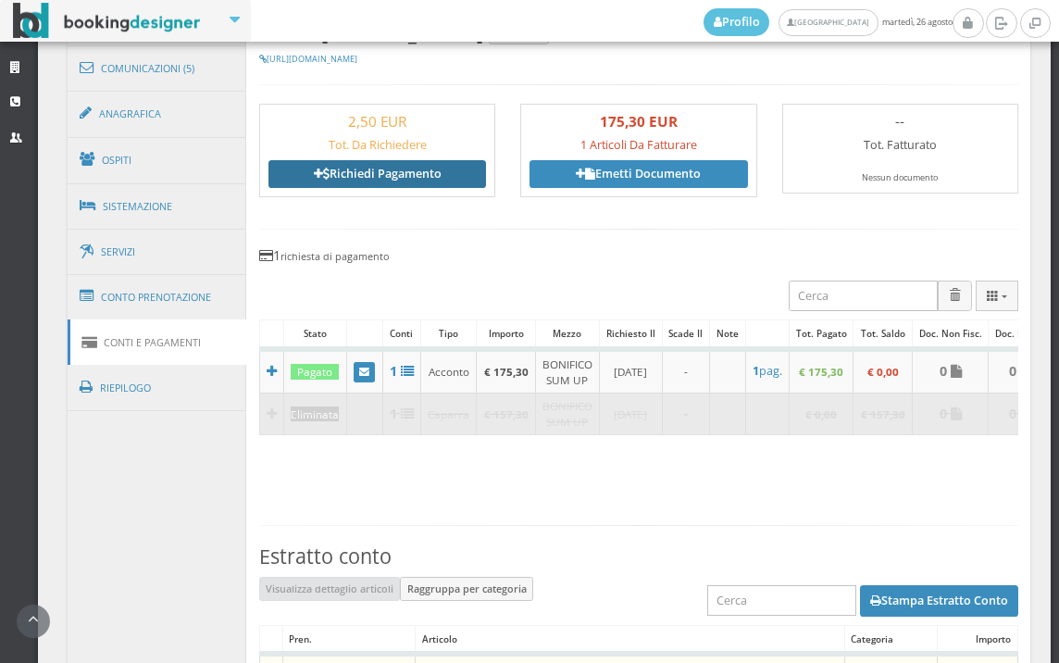
scroll to position [1019, 0]
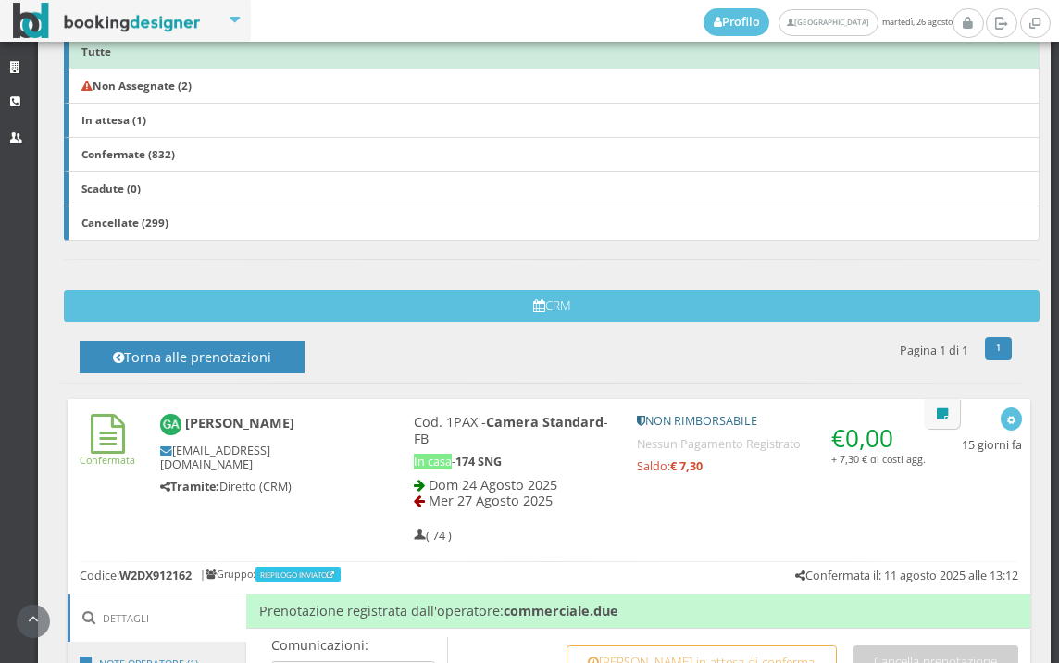
scroll to position [831, 0]
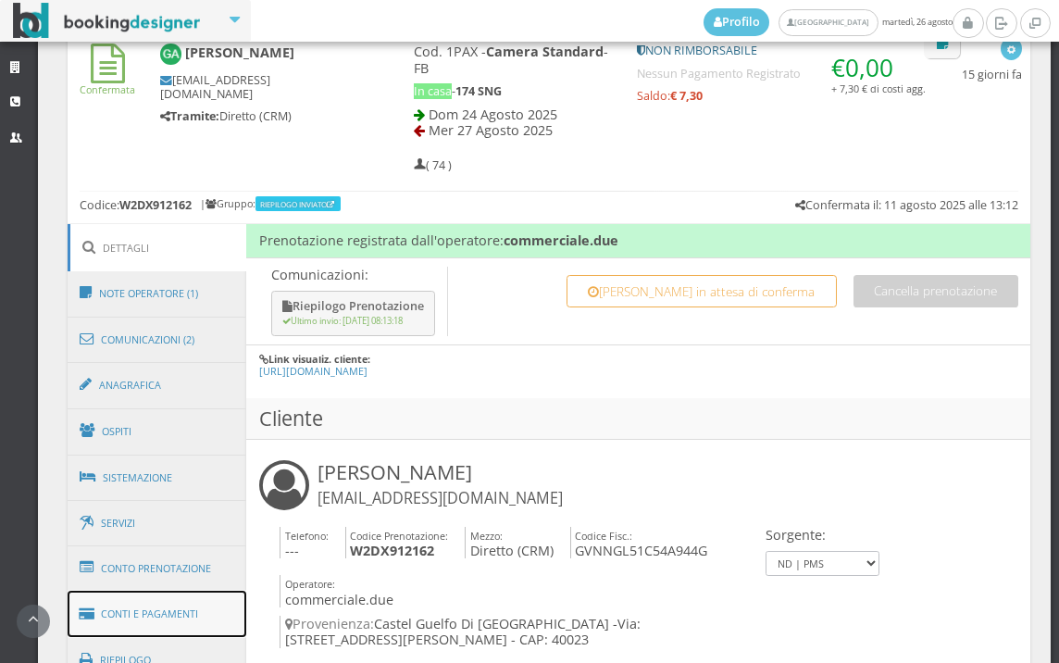
click at [191, 613] on link "Conti e Pagamenti" at bounding box center [158, 614] width 180 height 47
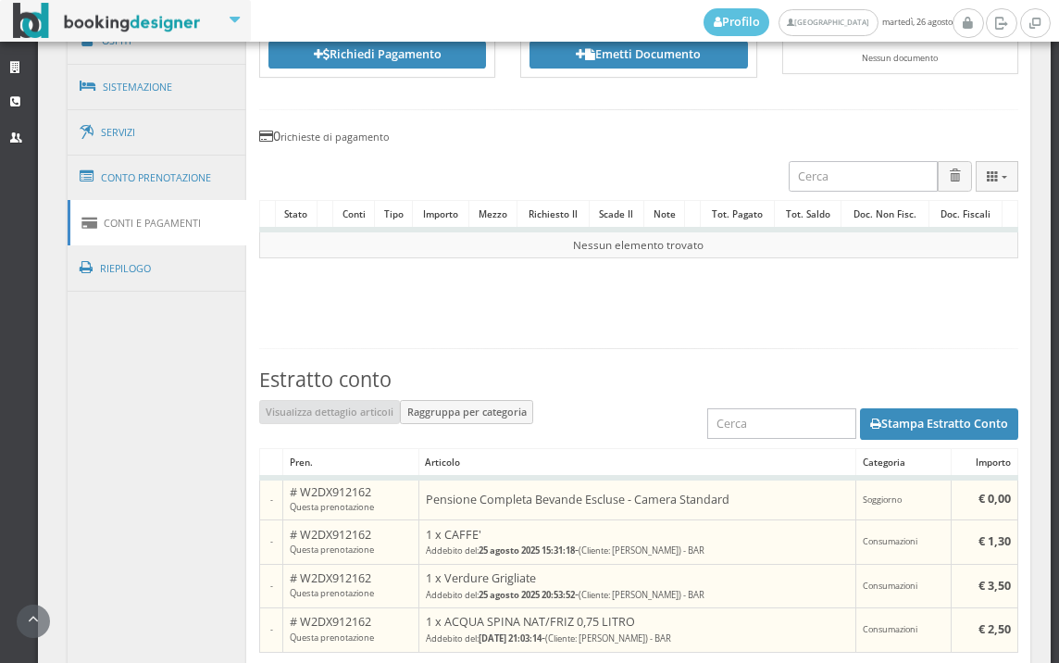
scroll to position [1140, 0]
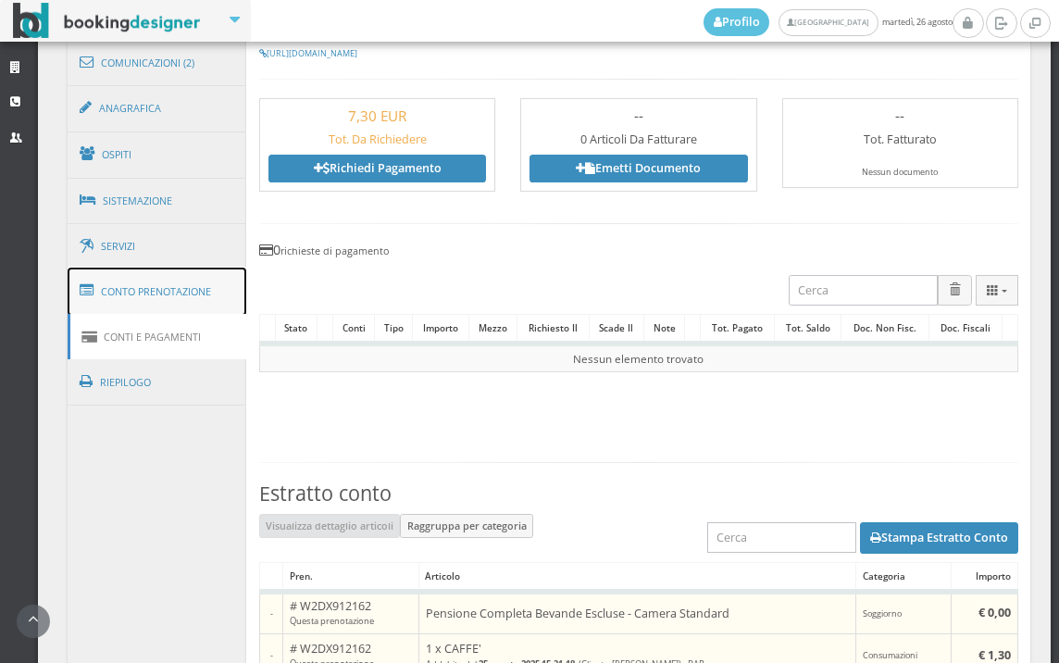
click at [171, 279] on link "Conto Prenotazione" at bounding box center [158, 292] width 180 height 48
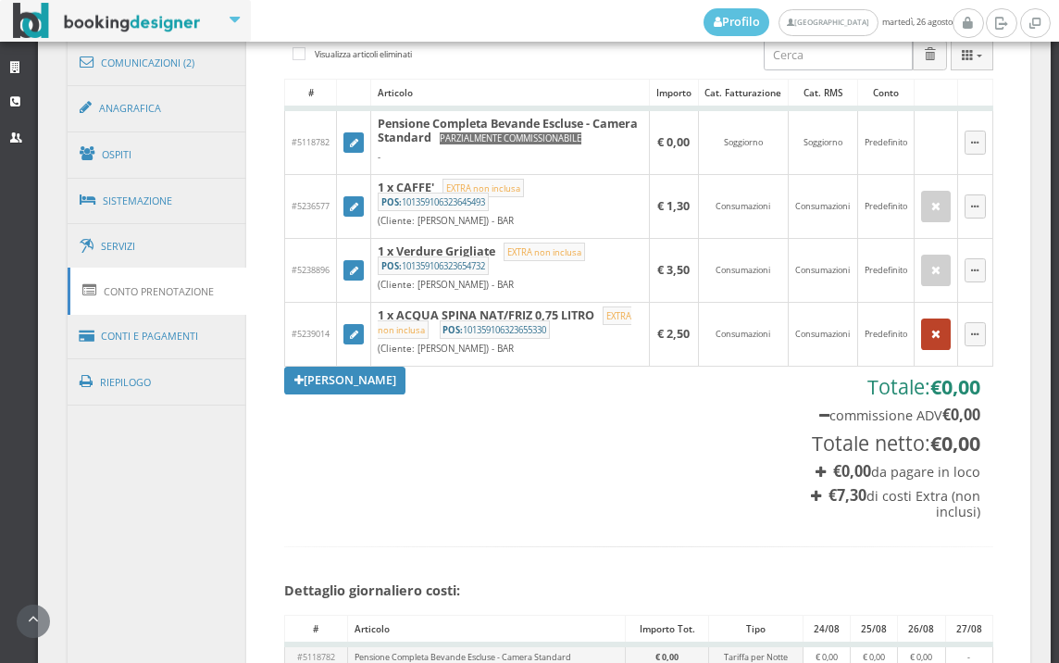
click at [931, 346] on button "button" at bounding box center [937, 334] width 30 height 31
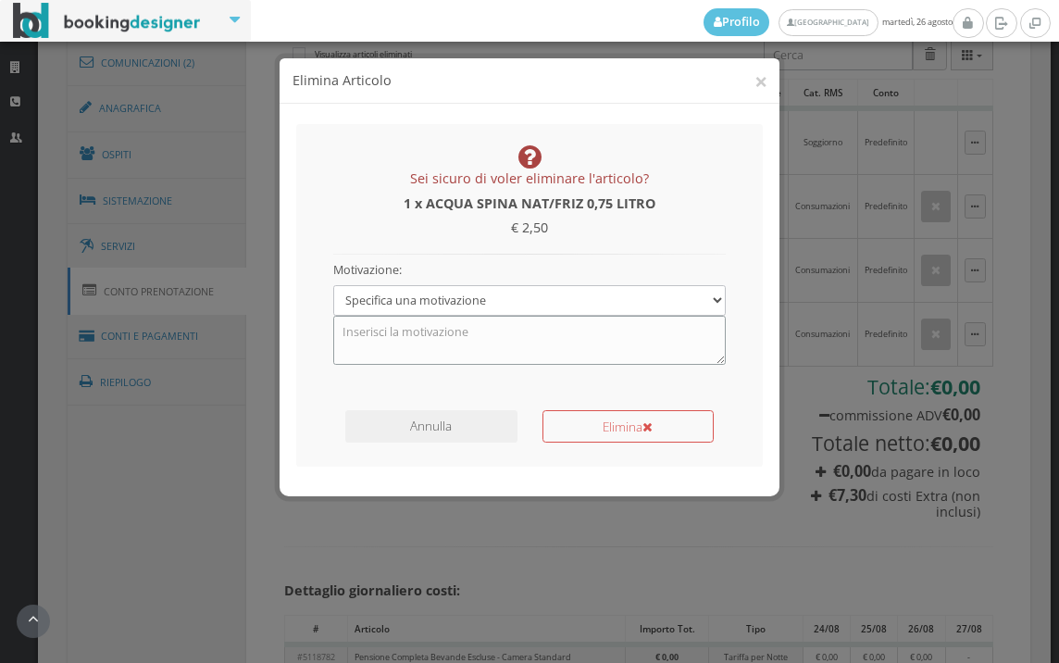
click at [618, 344] on textarea at bounding box center [530, 340] width 394 height 48
type textarea "PACCHETTO BEVANDE"
click at [615, 432] on button "Elimina" at bounding box center [628, 426] width 171 height 32
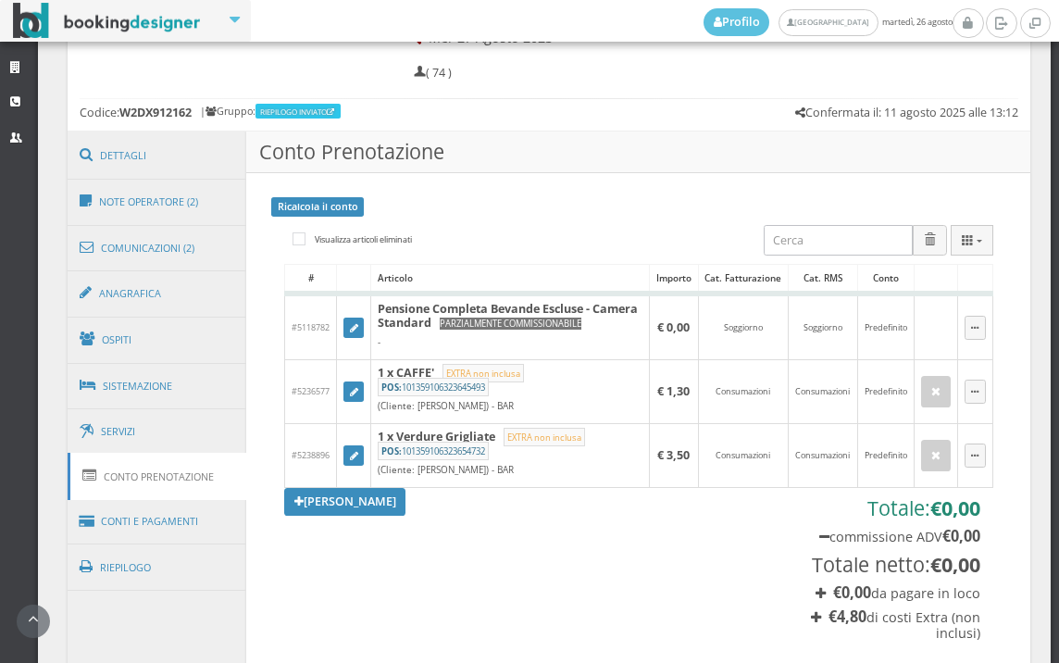
scroll to position [625, 0]
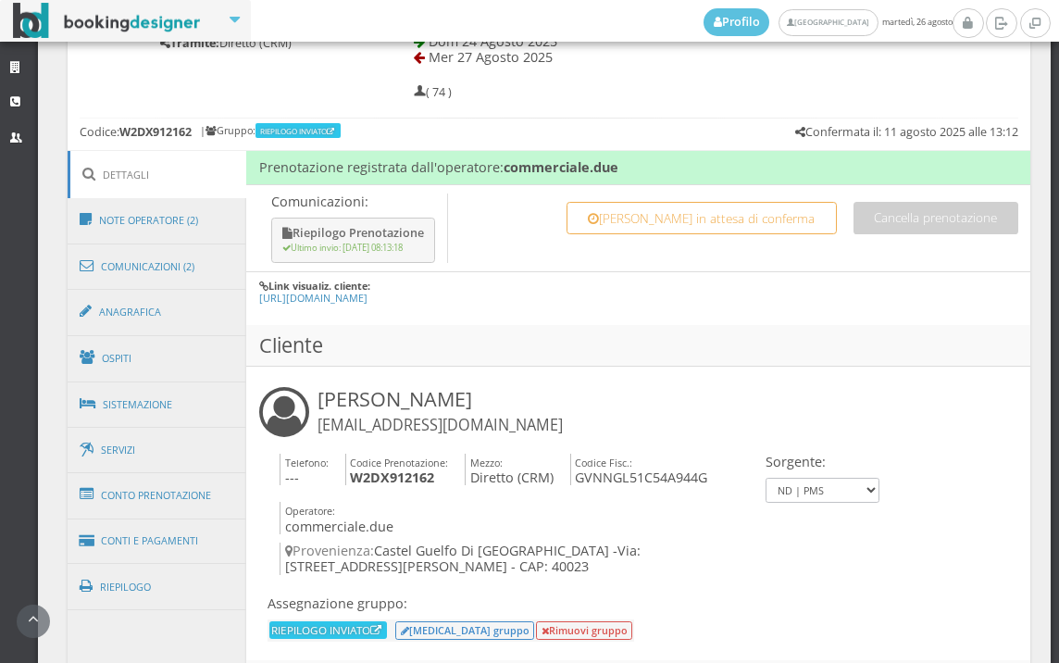
scroll to position [926, 0]
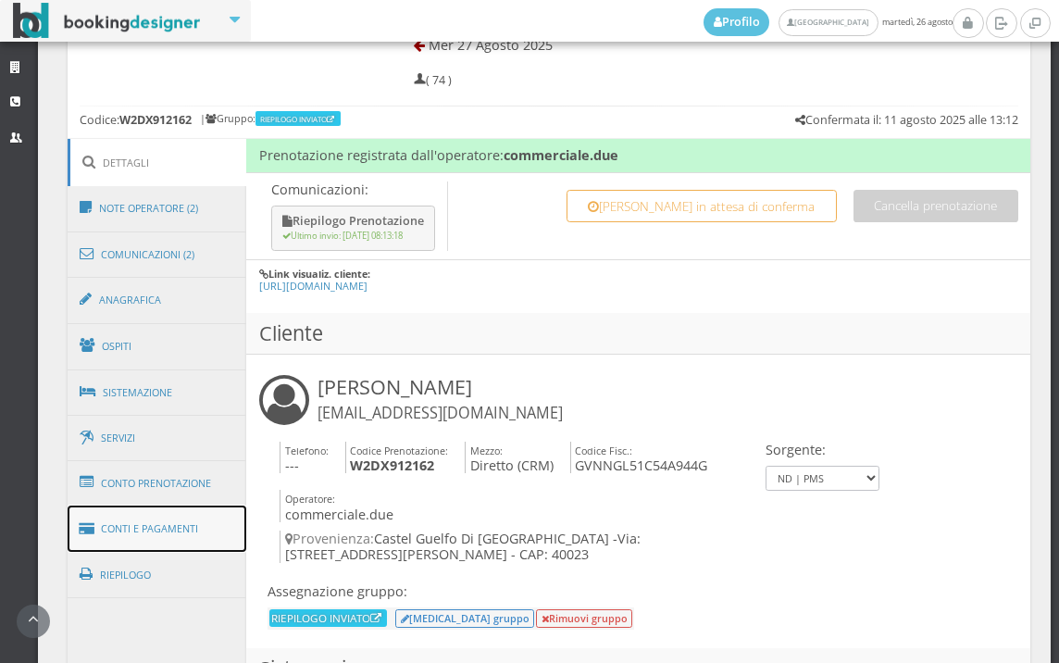
click at [186, 523] on link "Conti e Pagamenti" at bounding box center [158, 529] width 180 height 47
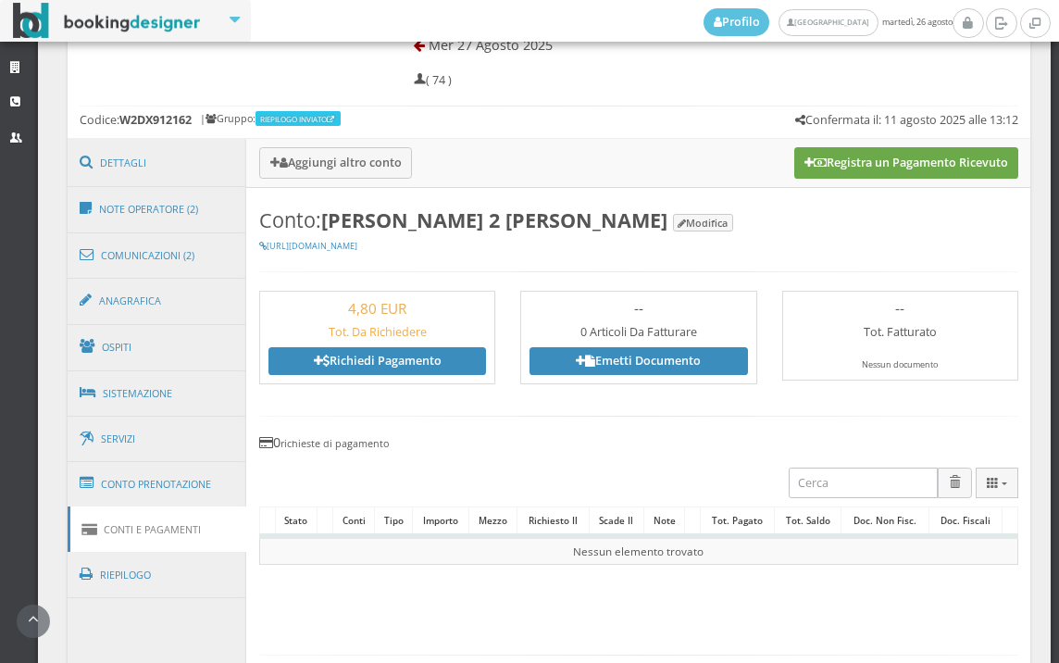
click at [906, 168] on button "Registra un Pagamento Ricevuto" at bounding box center [907, 162] width 224 height 31
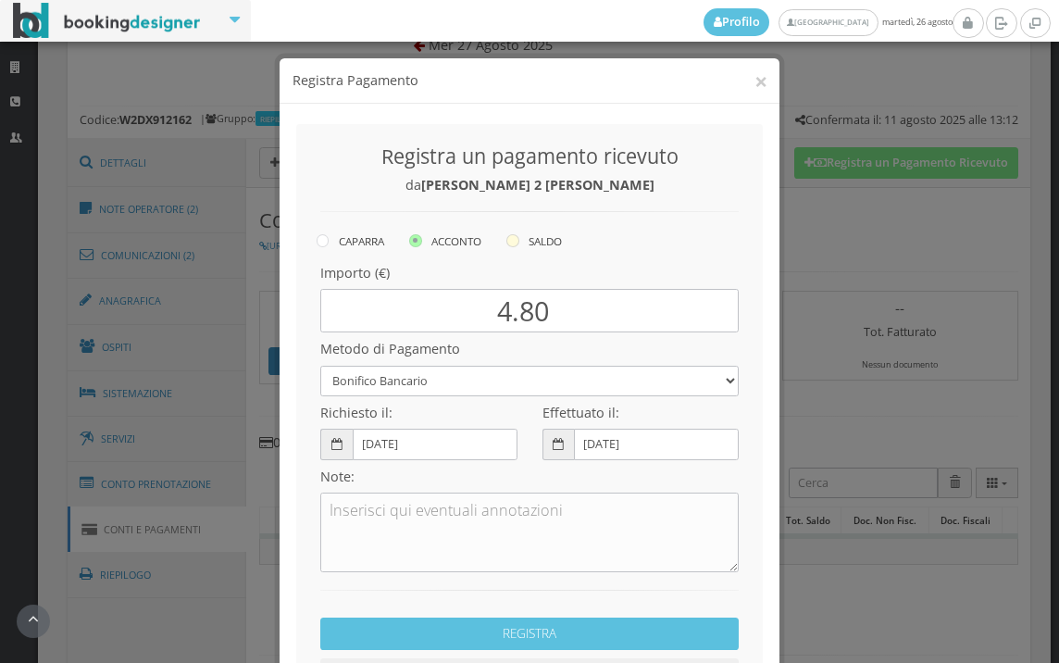
click at [509, 244] on icon at bounding box center [513, 240] width 13 height 13
radio input "true"
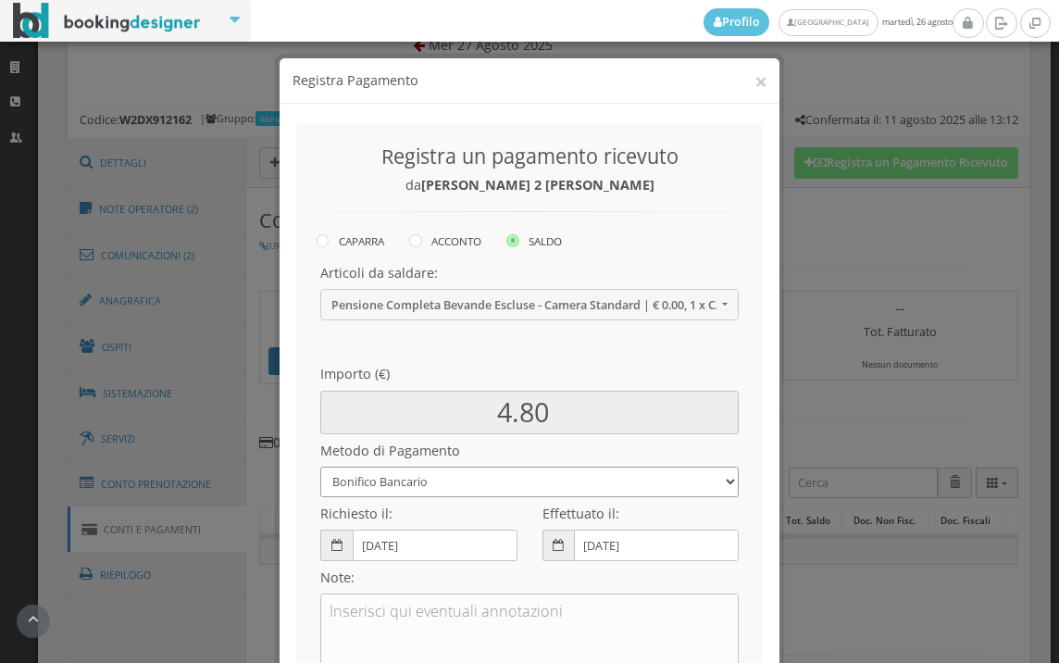
click at [444, 492] on select "Bonifico Bancario BONIFICO SUM UP Contanti Assegno Bancario Assegno Circolare V…" at bounding box center [529, 482] width 419 height 31
select select
click at [320, 467] on select "Bonifico Bancario BONIFICO SUM UP Contanti Assegno Bancario Assegno Circolare V…" at bounding box center [529, 482] width 419 height 31
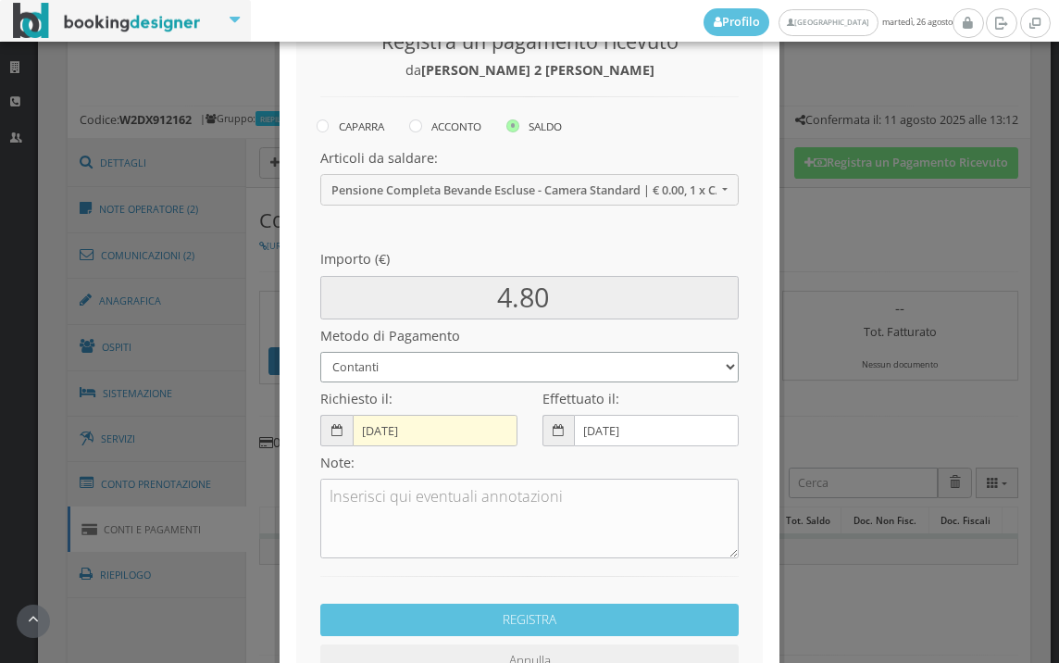
scroll to position [253, 0]
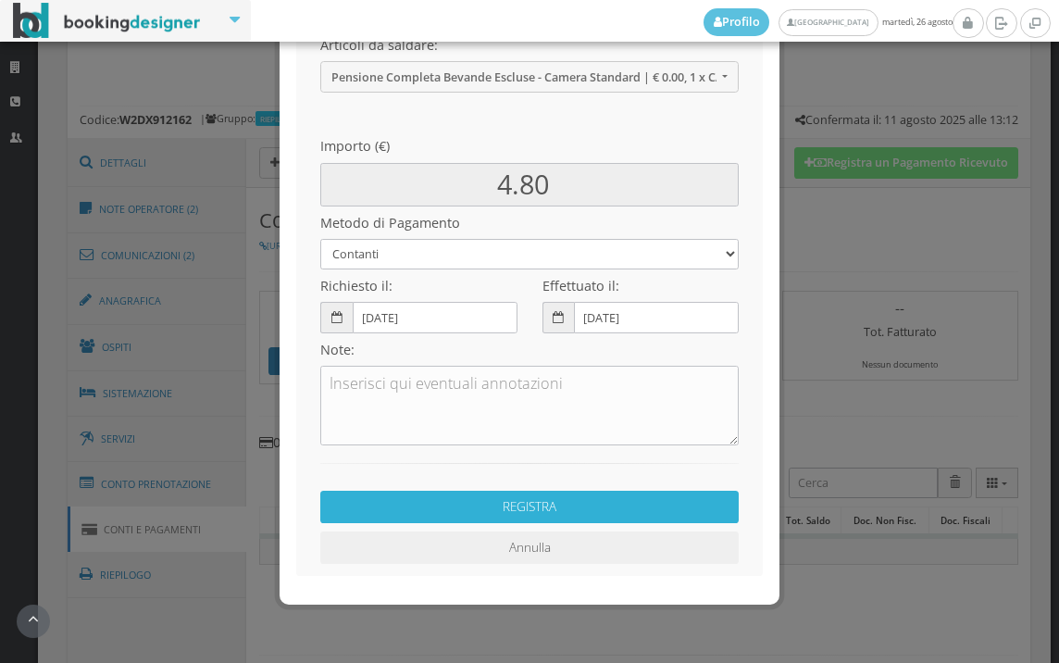
click at [464, 512] on button "REGISTRA" at bounding box center [529, 507] width 419 height 32
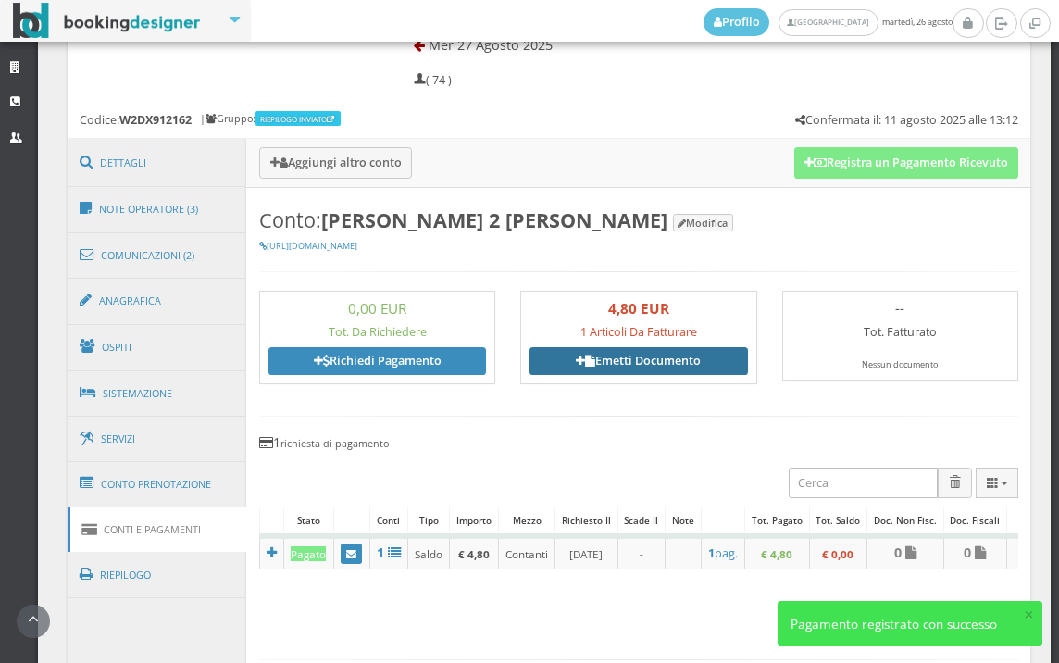
click at [620, 357] on link "Emetti Documento" at bounding box center [639, 361] width 218 height 28
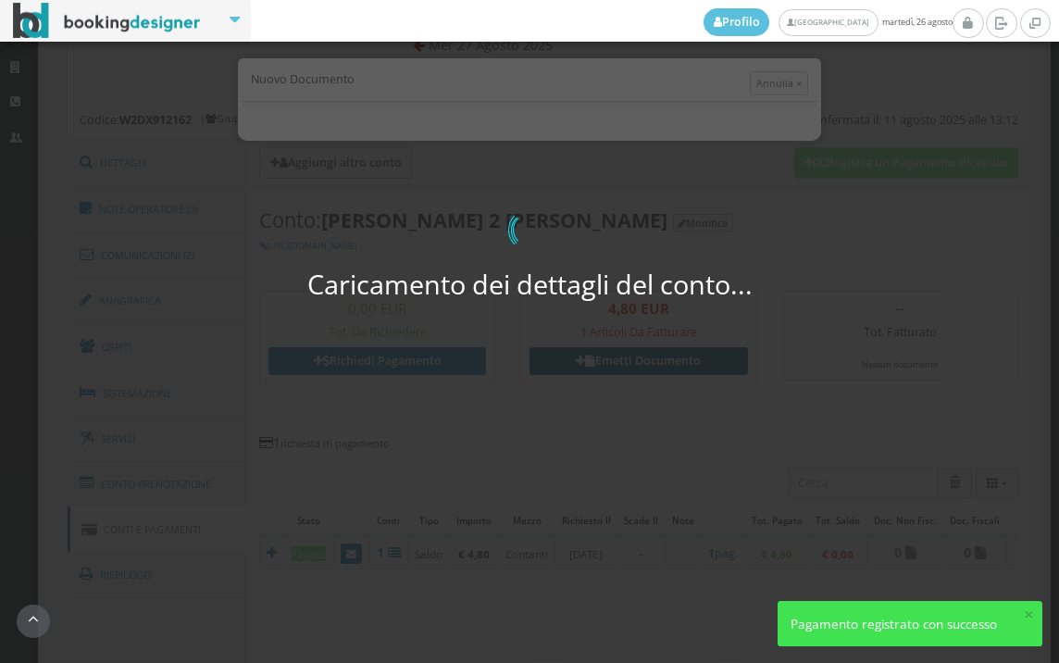
select select "PF"
select select "CASTEL GUELFO DI BOLOGNA"
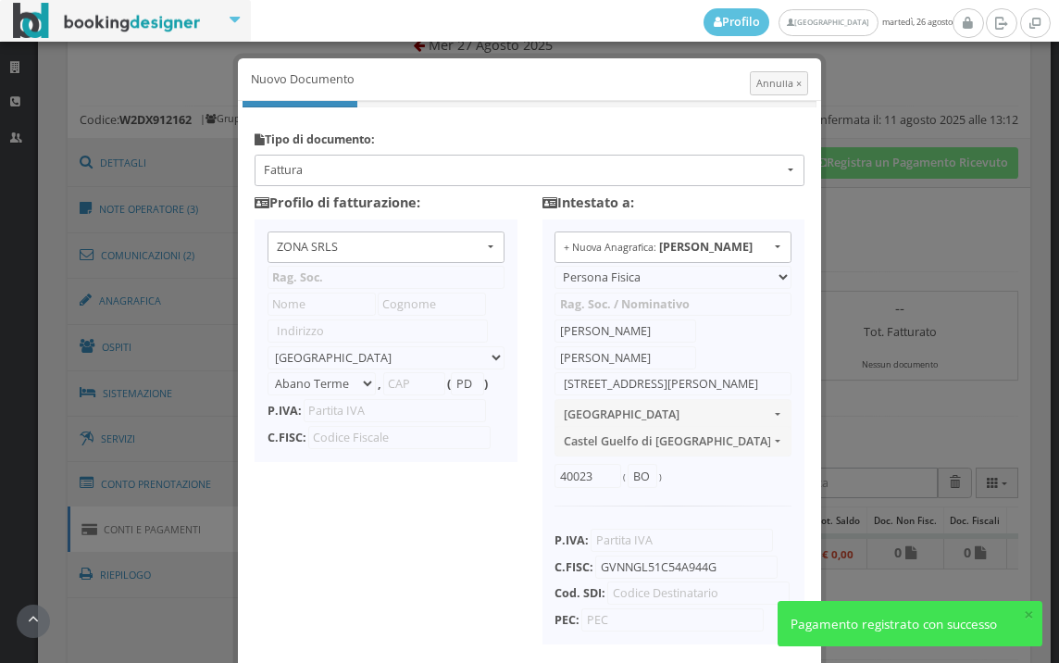
type input "ZONA SRLS"
type input "[PERSON_NAME] Durante, 8"
select select "Frattamaggiore"
type input "80027"
type input "NA"
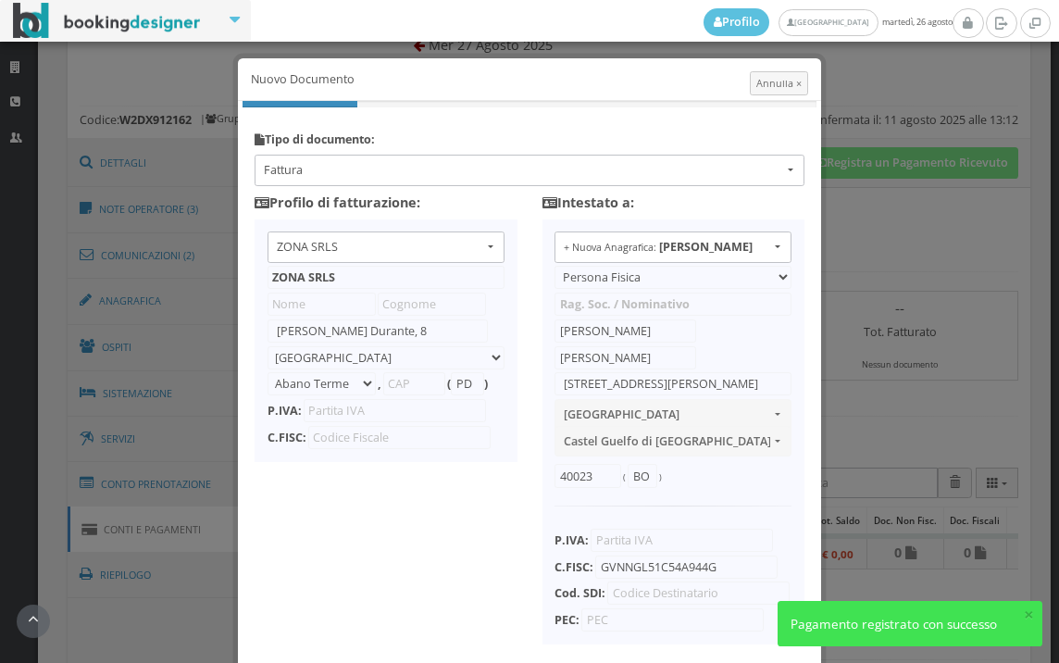
type input "10356321215"
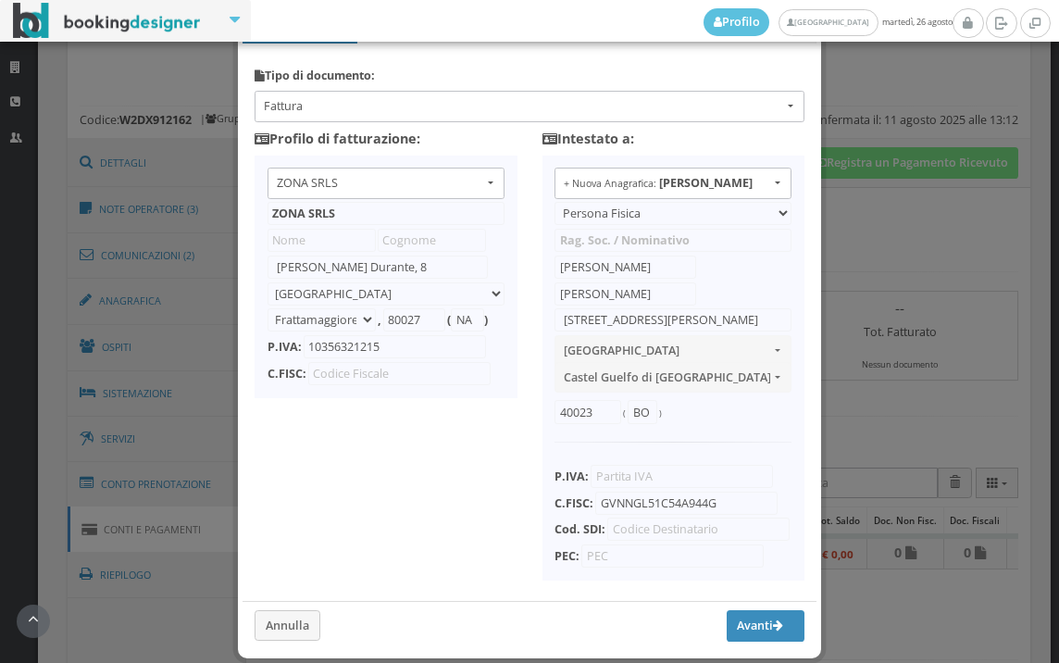
scroll to position [103, 0]
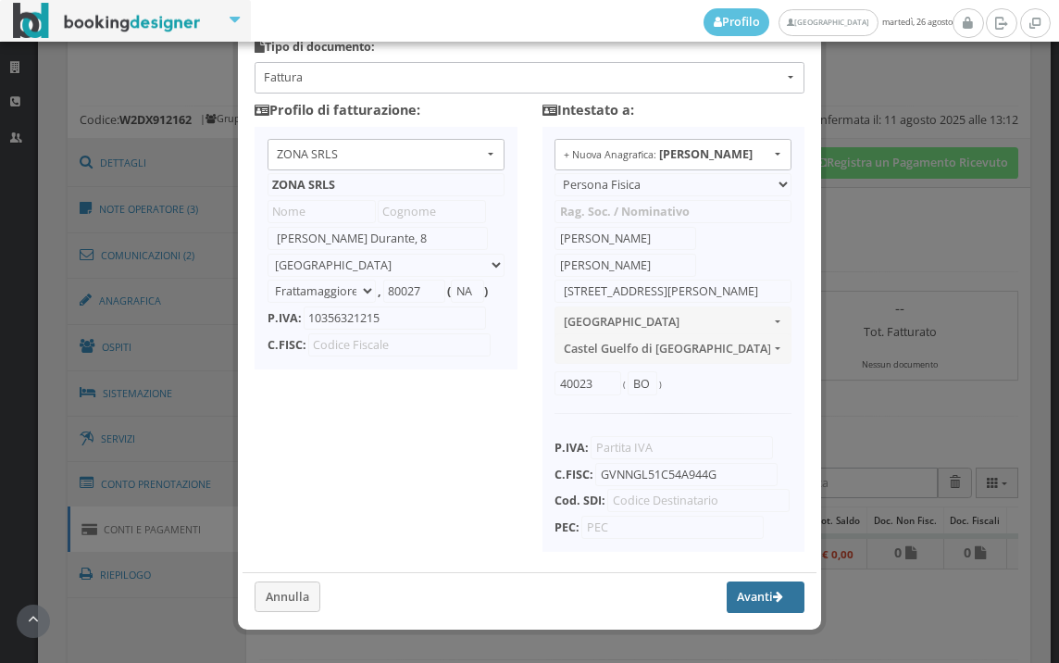
click at [733, 611] on button "Avanti" at bounding box center [766, 597] width 78 height 31
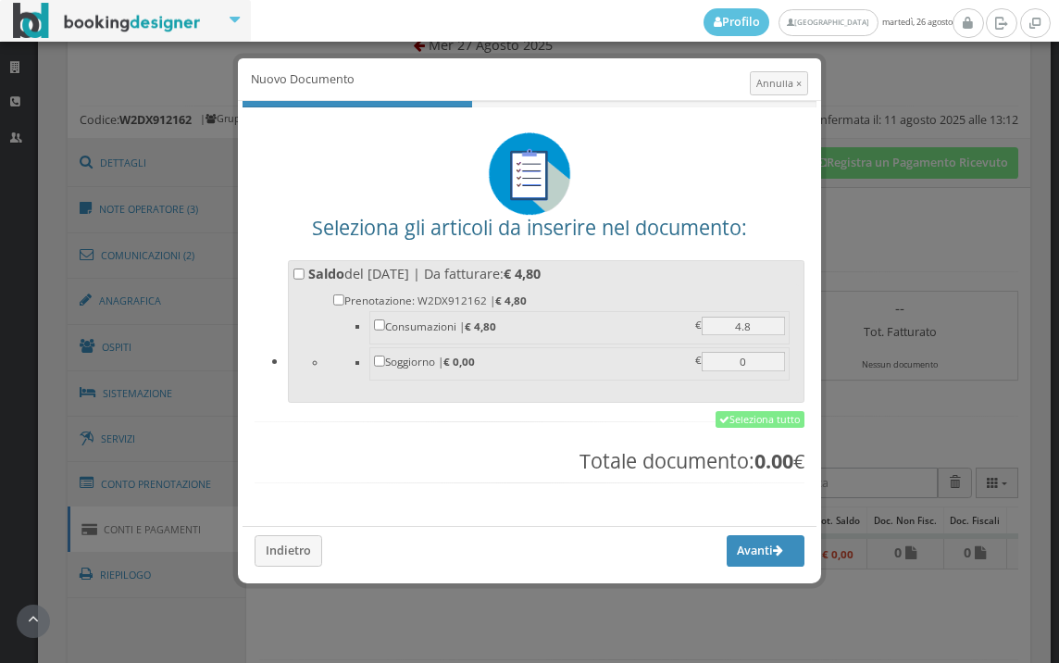
scroll to position [0, 0]
click at [741, 424] on link "Seleziona tutto" at bounding box center [760, 419] width 89 height 17
checkbox input "true"
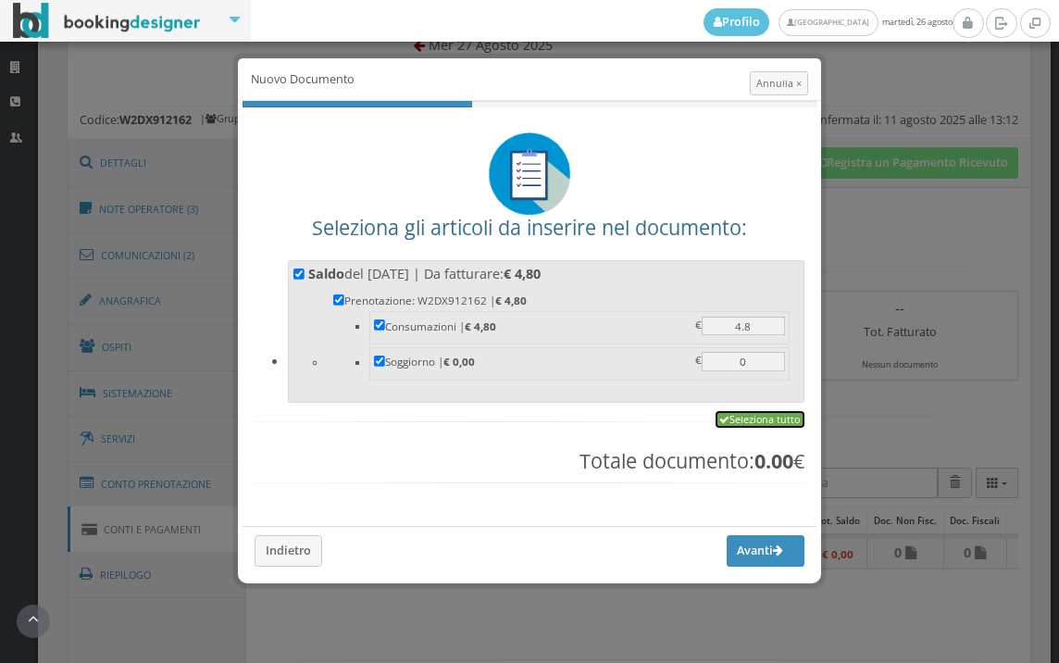
checkbox input "true"
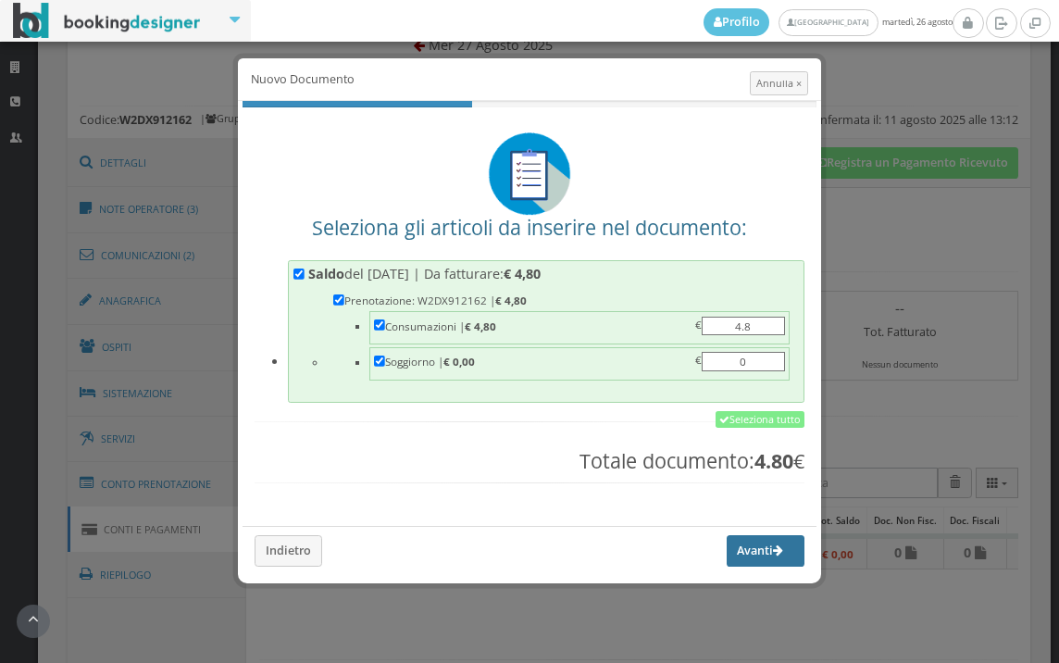
click at [740, 547] on button "Avanti" at bounding box center [766, 550] width 78 height 31
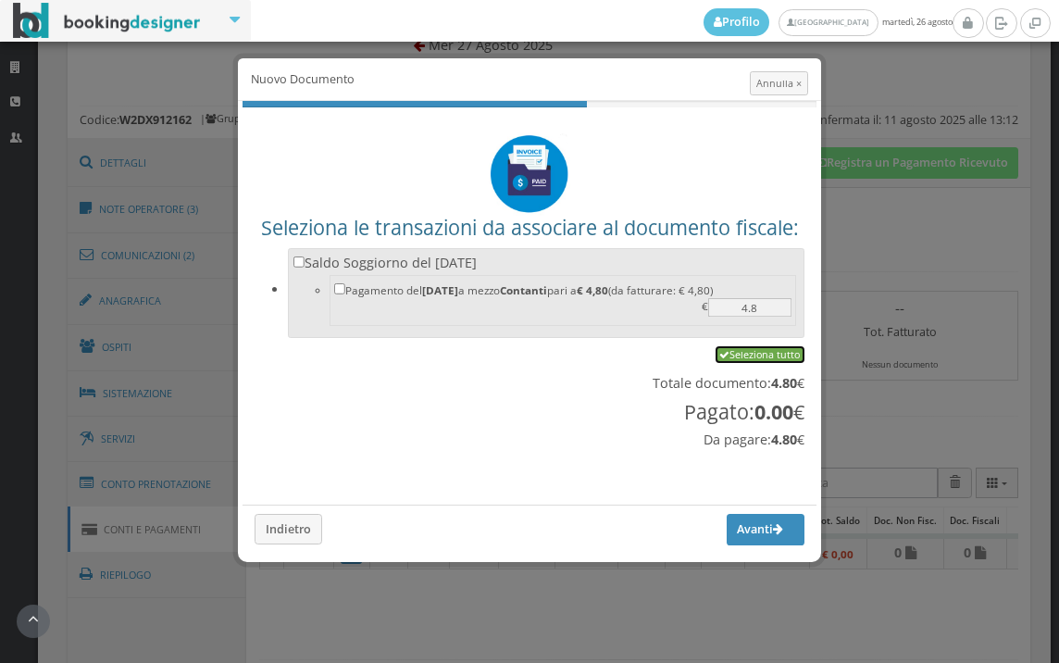
click at [741, 353] on link "Seleziona tutto" at bounding box center [760, 354] width 89 height 17
checkbox input "true"
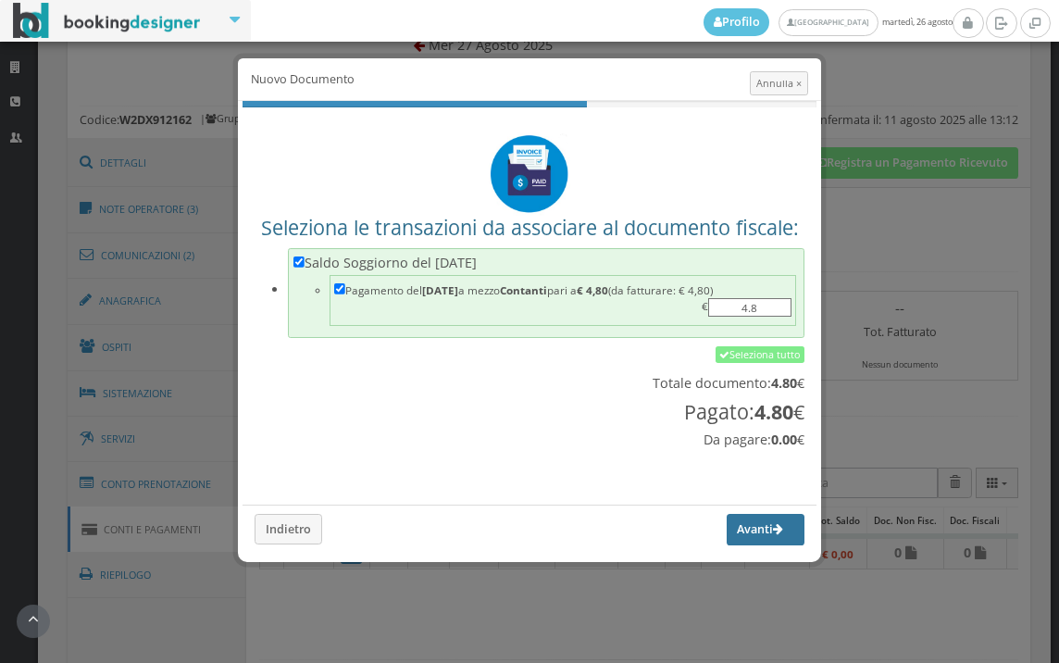
click at [738, 533] on button "Avanti" at bounding box center [766, 529] width 78 height 31
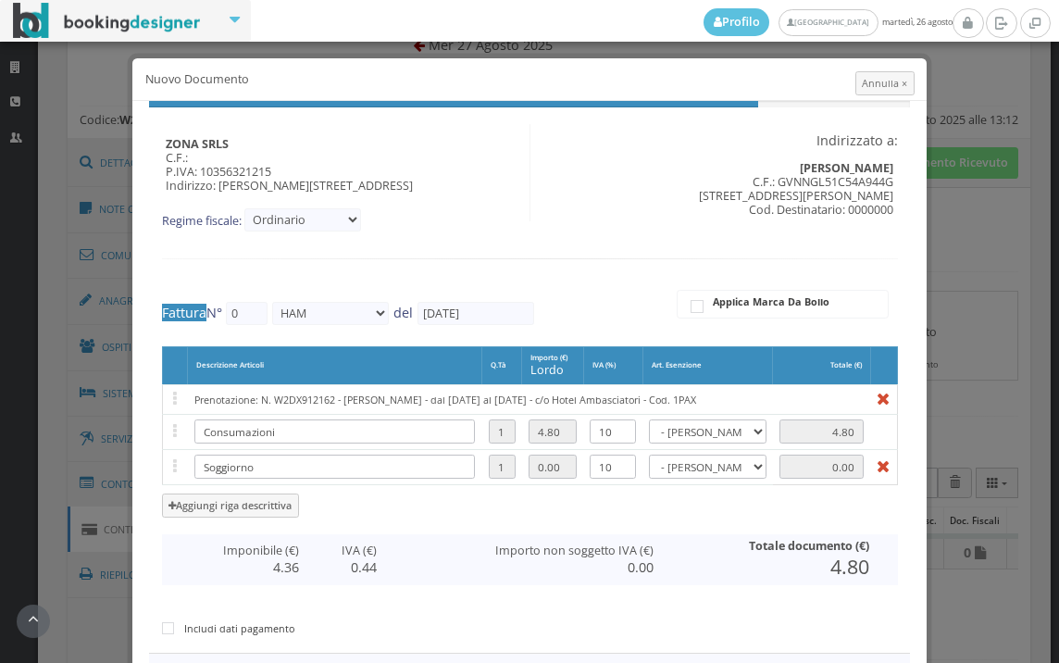
type input "530"
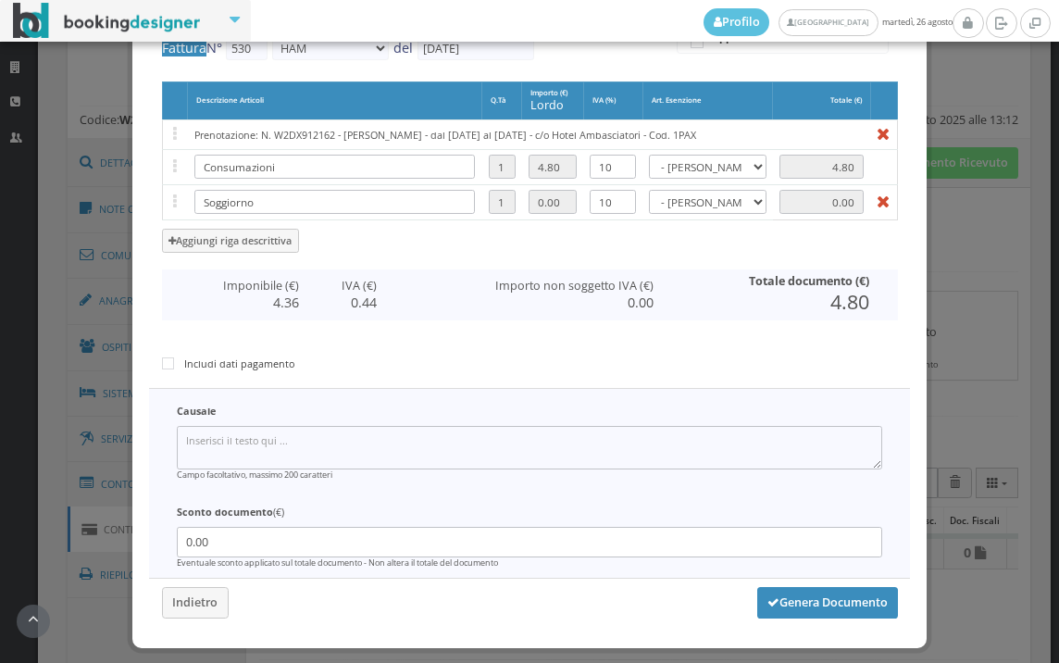
scroll to position [343, 0]
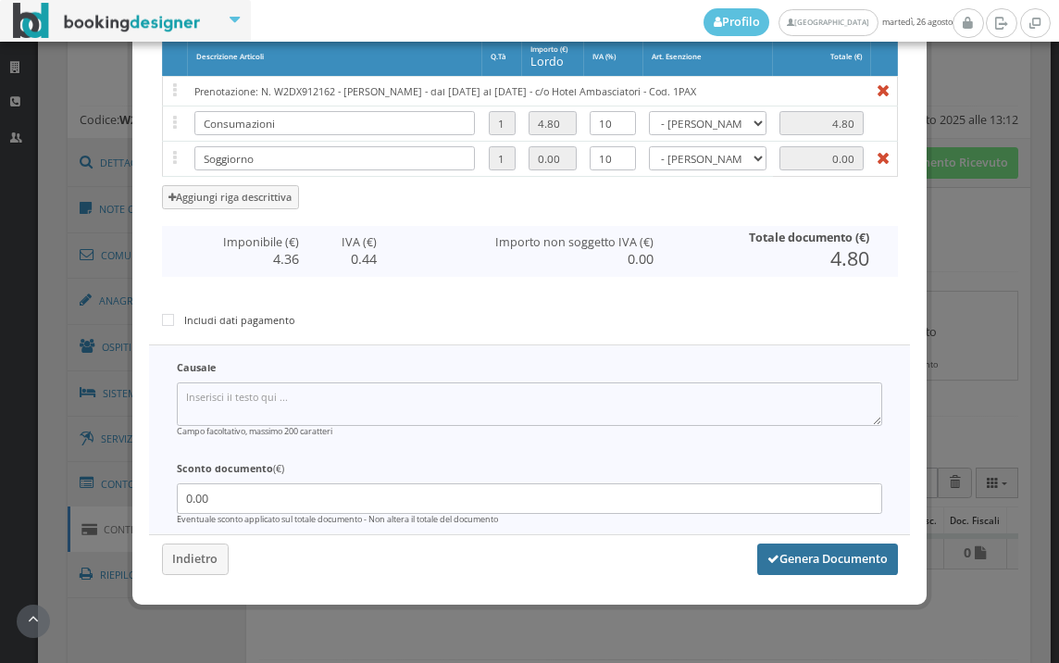
click at [799, 554] on button "Genera Documento" at bounding box center [828, 559] width 141 height 31
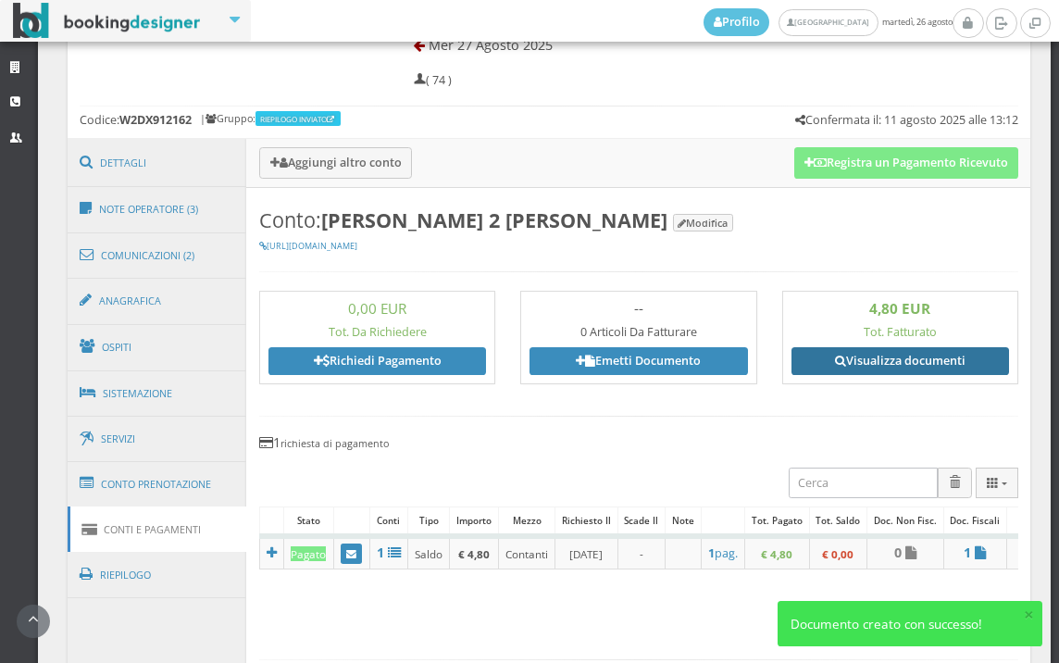
click at [892, 359] on link "Visualizza documenti" at bounding box center [901, 361] width 218 height 28
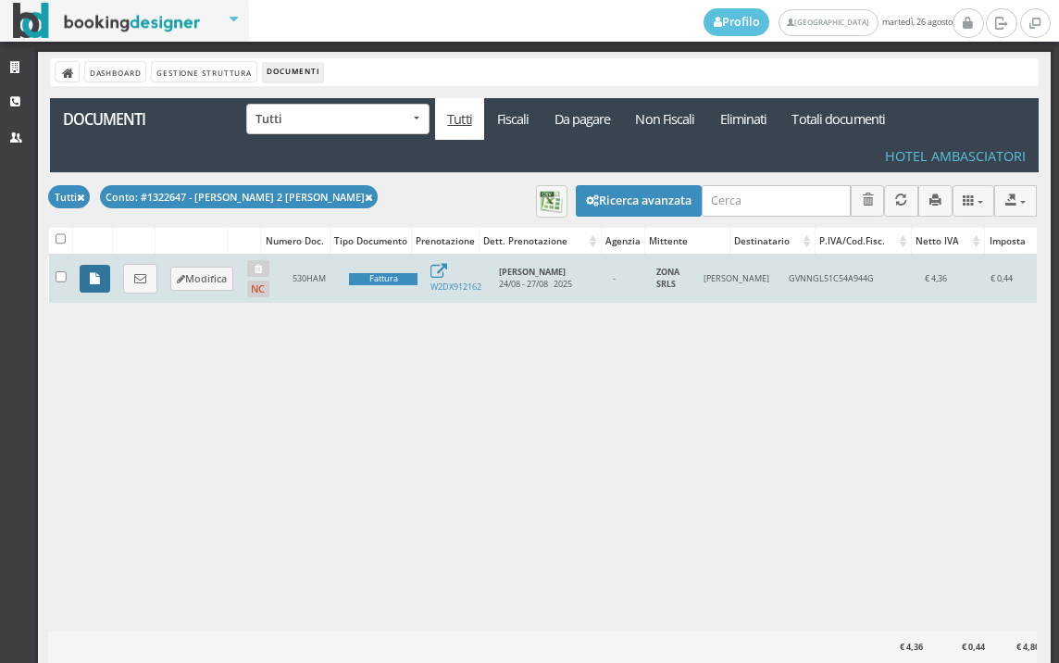
click at [88, 282] on link at bounding box center [95, 279] width 31 height 28
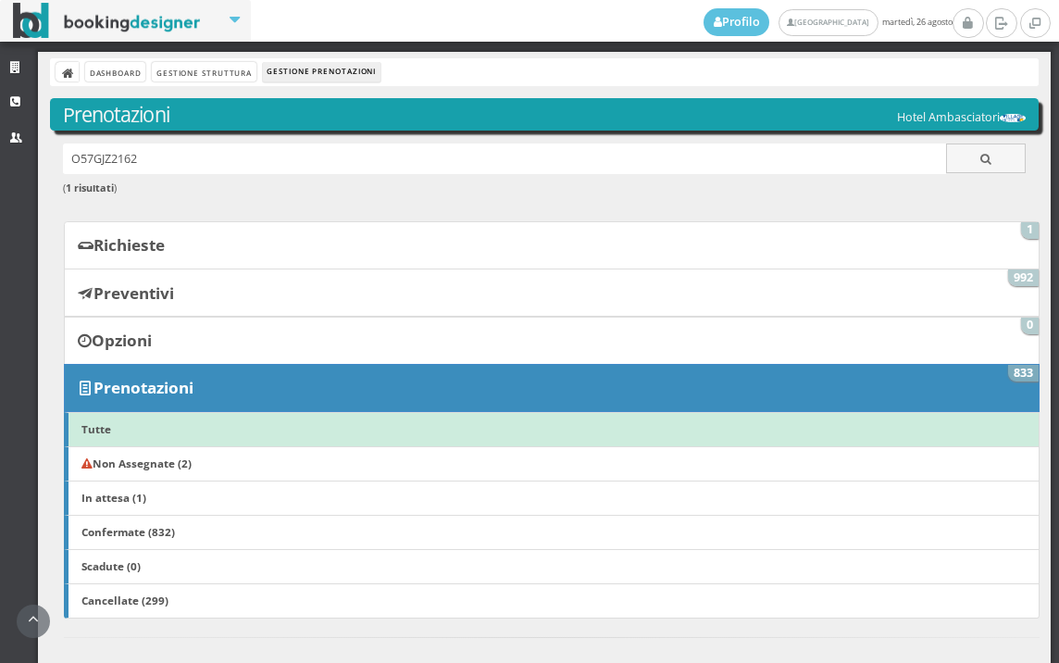
scroll to position [926, 0]
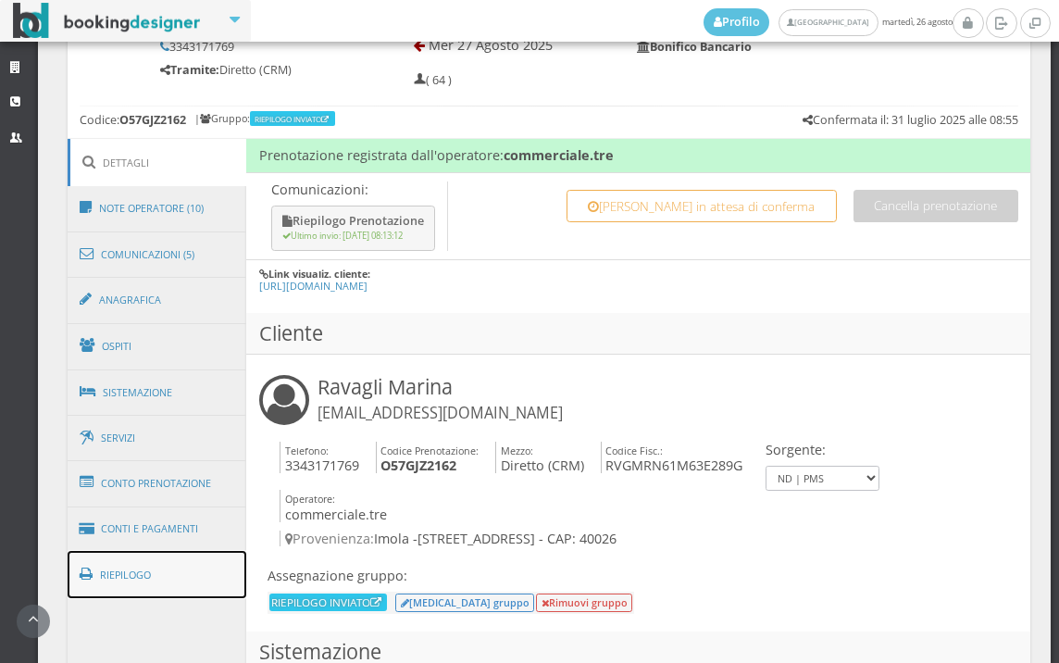
click at [213, 559] on link "Riepilogo" at bounding box center [158, 575] width 180 height 48
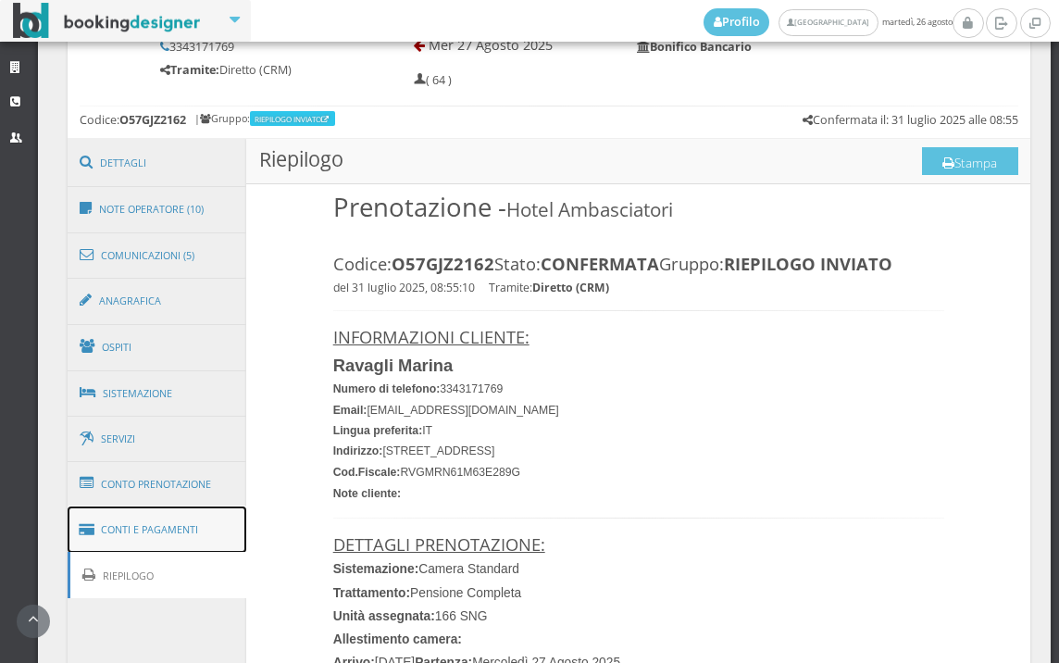
click at [158, 524] on link "Conti e Pagamenti" at bounding box center [158, 530] width 180 height 47
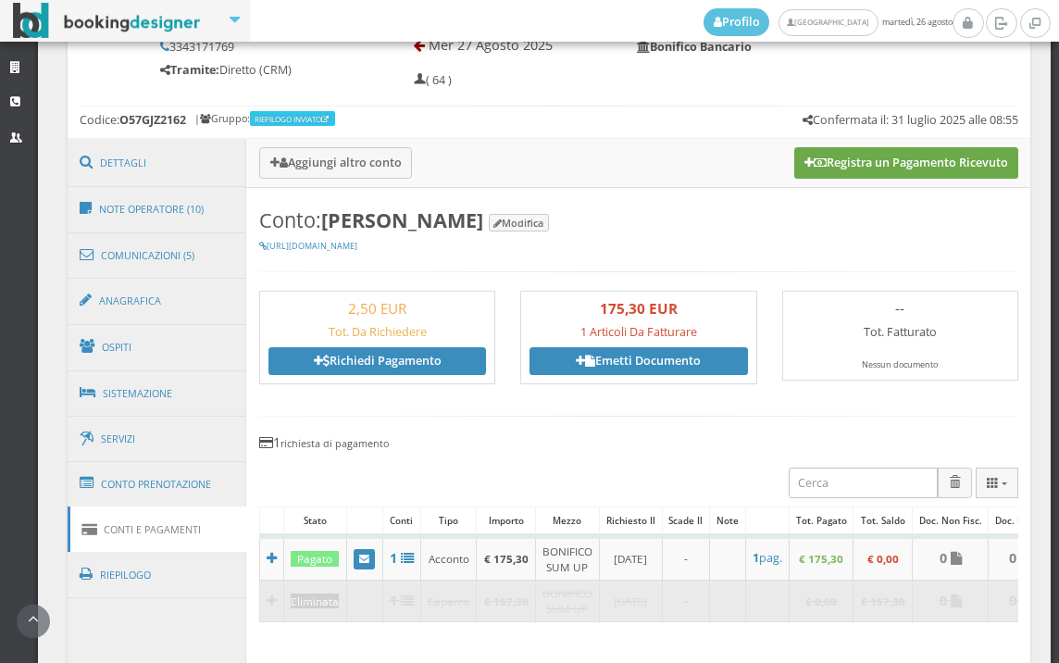
click at [874, 157] on button "Registra un Pagamento Ricevuto" at bounding box center [907, 162] width 224 height 31
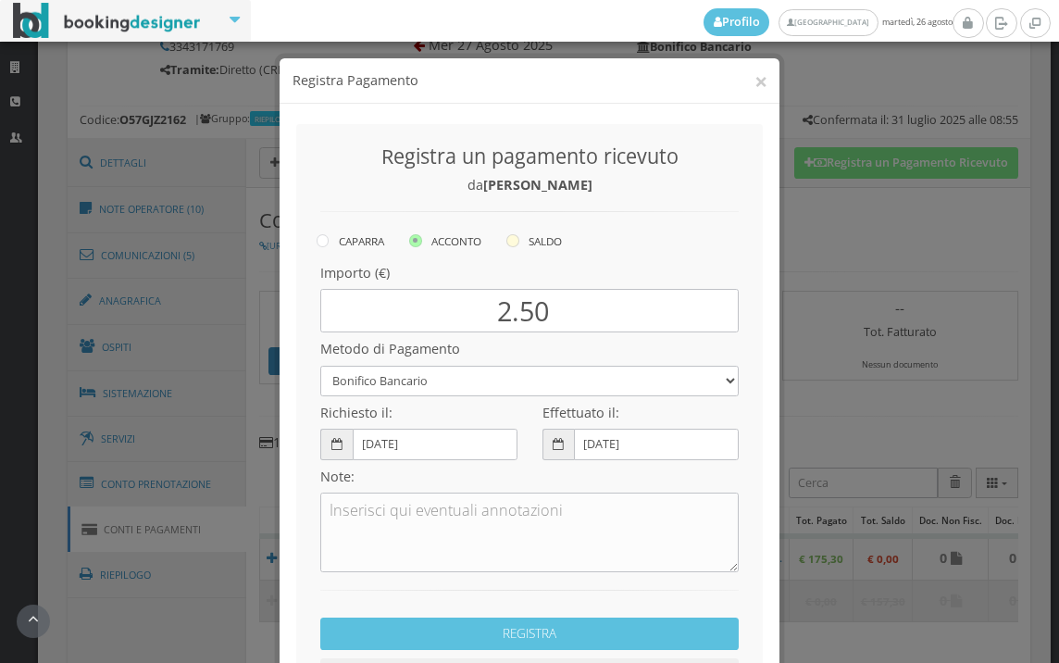
click at [509, 244] on icon at bounding box center [513, 240] width 13 height 13
radio input "true"
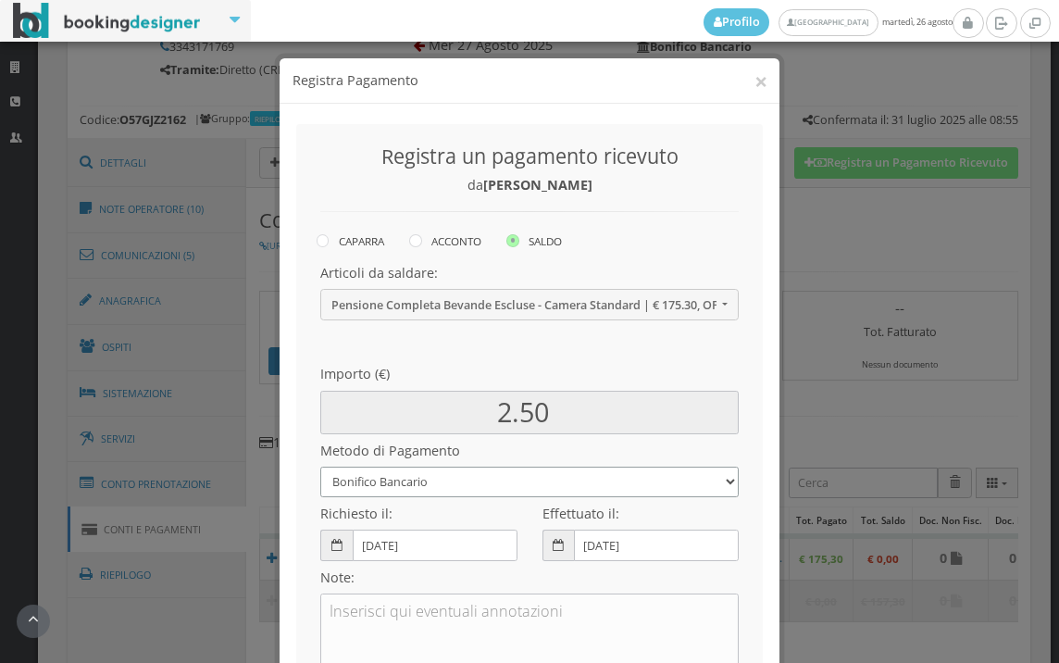
click at [455, 490] on select "Bonifico Bancario BONIFICO SUM UP Contanti Assegno Bancario Assegno Circolare V…" at bounding box center [529, 482] width 419 height 31
select select
click at [320, 467] on select "Bonifico Bancario BONIFICO SUM UP Contanti Assegno Bancario Assegno Circolare V…" at bounding box center [529, 482] width 419 height 31
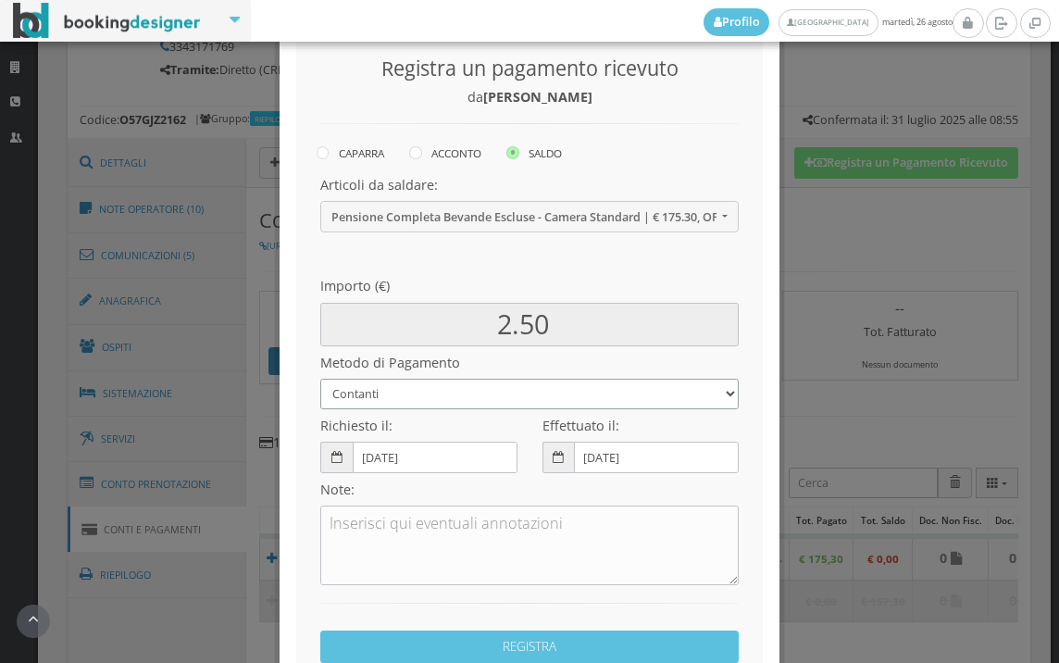
scroll to position [253, 0]
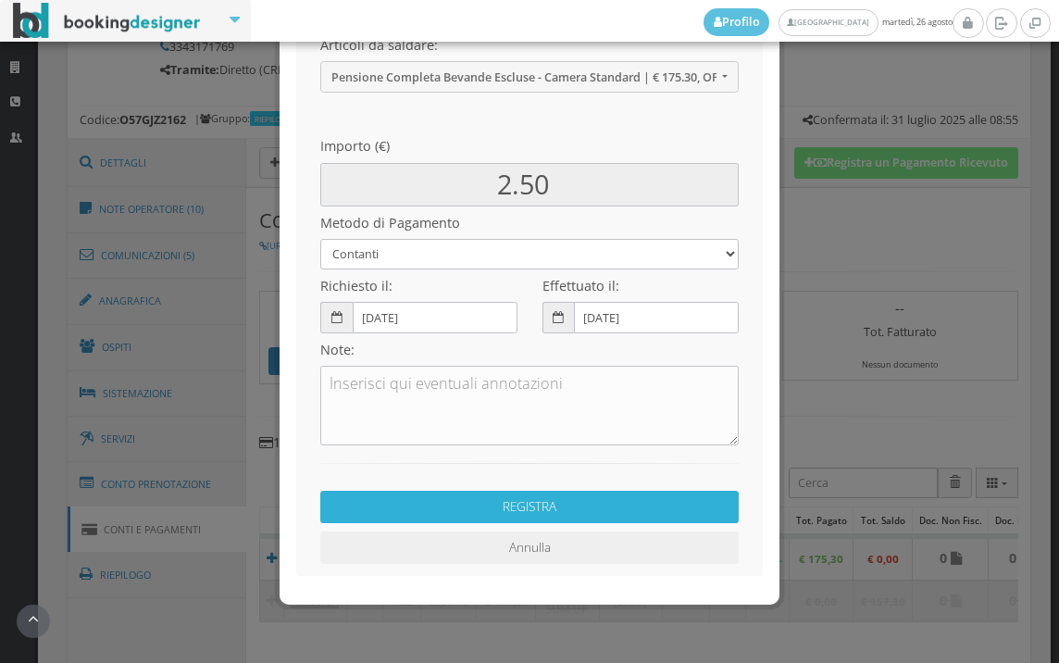
click at [467, 507] on button "REGISTRA" at bounding box center [529, 507] width 419 height 32
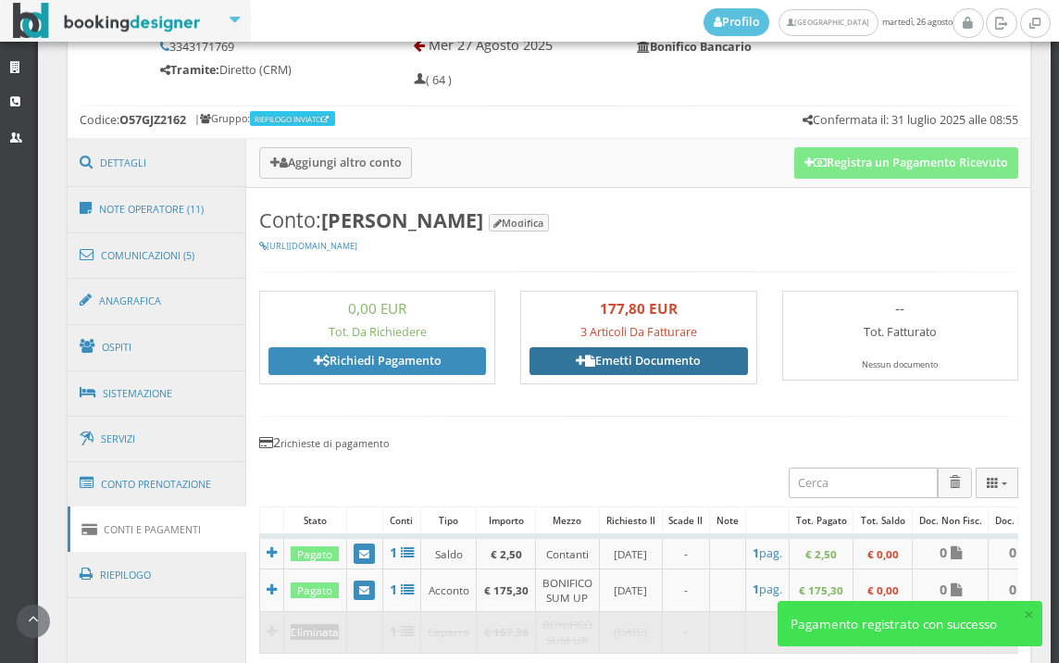
click at [616, 369] on link "Emetti Documento" at bounding box center [639, 361] width 218 height 28
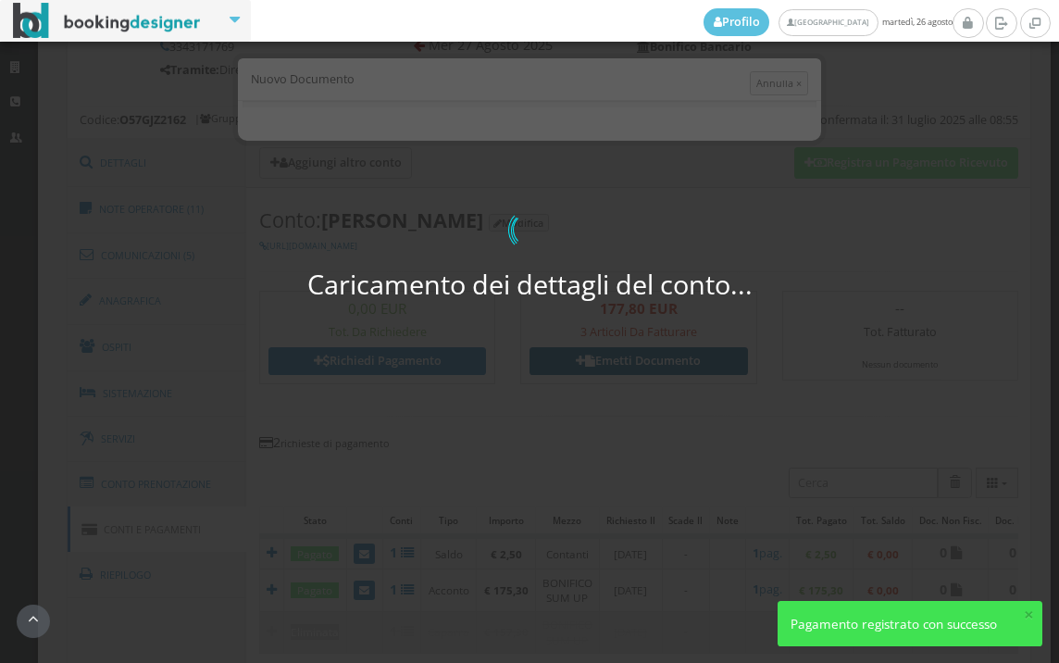
select select "PF"
select select "IMOLA"
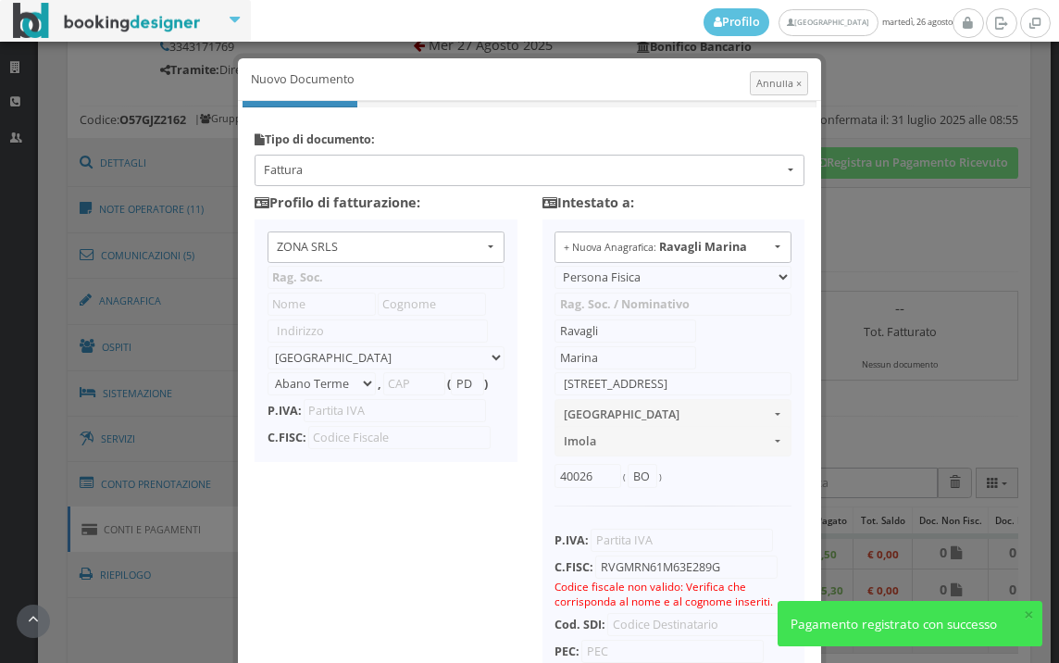
type input "ZONA SRLS"
type input "[PERSON_NAME] Durante, 8"
select select "Frattamaggiore"
type input "80027"
type input "NA"
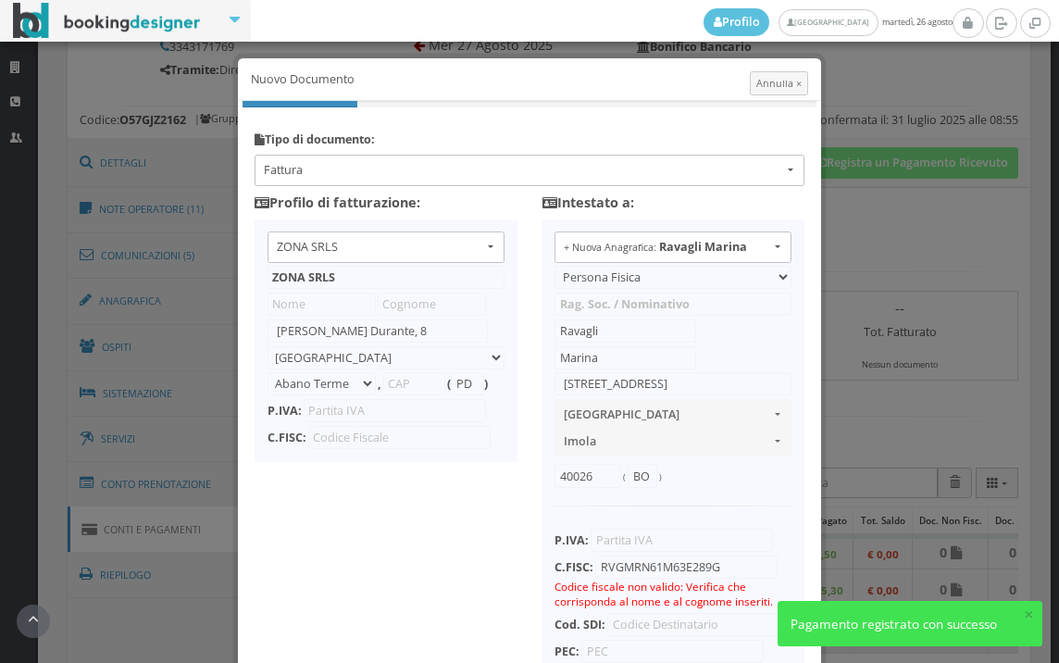
type input "10356321215"
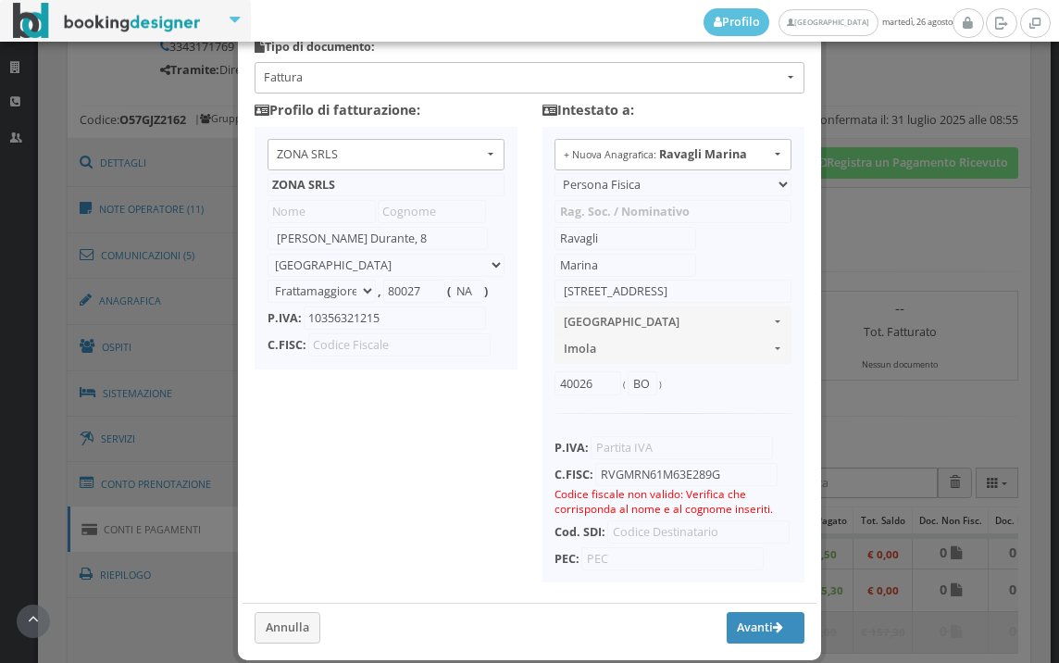
scroll to position [181, 0]
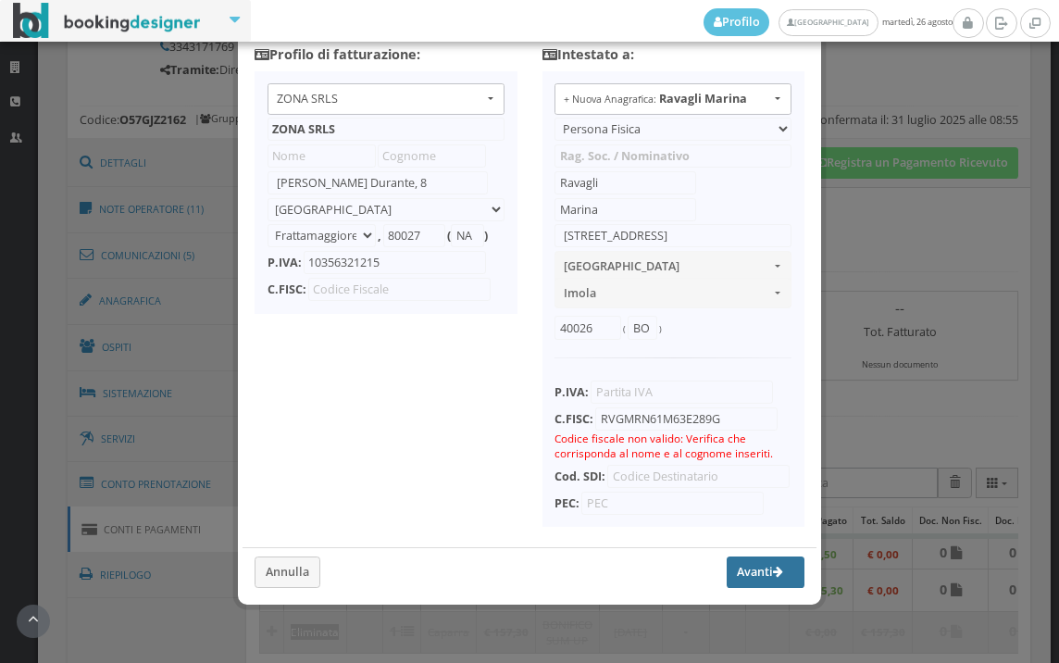
click at [728, 574] on button "Avanti" at bounding box center [766, 572] width 78 height 31
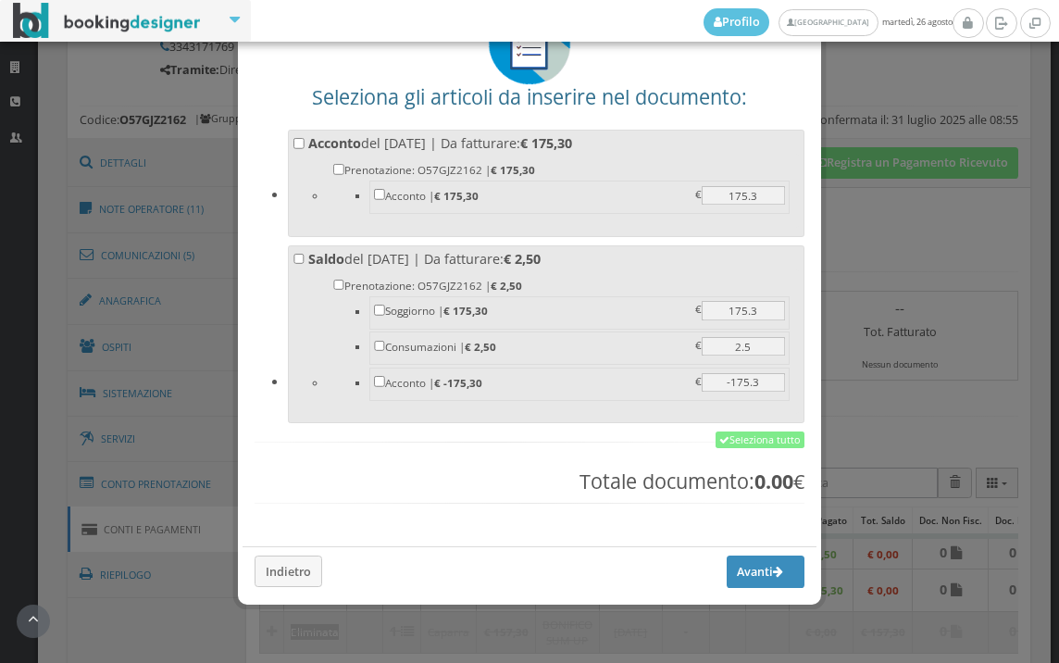
scroll to position [144, 0]
click at [757, 434] on link "Seleziona tutto" at bounding box center [760, 440] width 89 height 17
checkbox input "true"
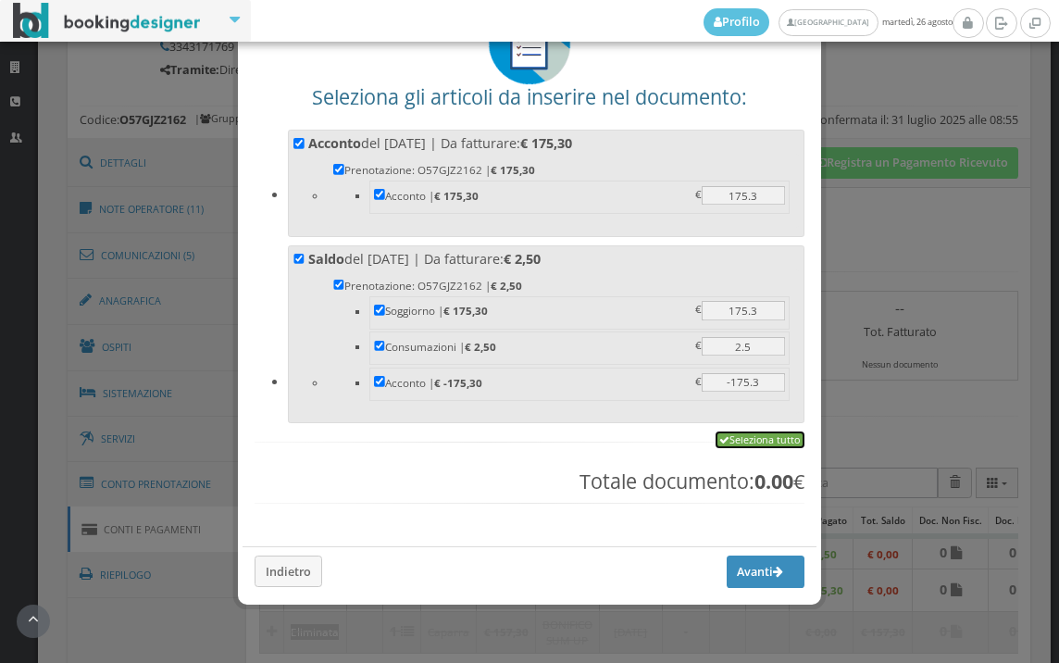
checkbox input "true"
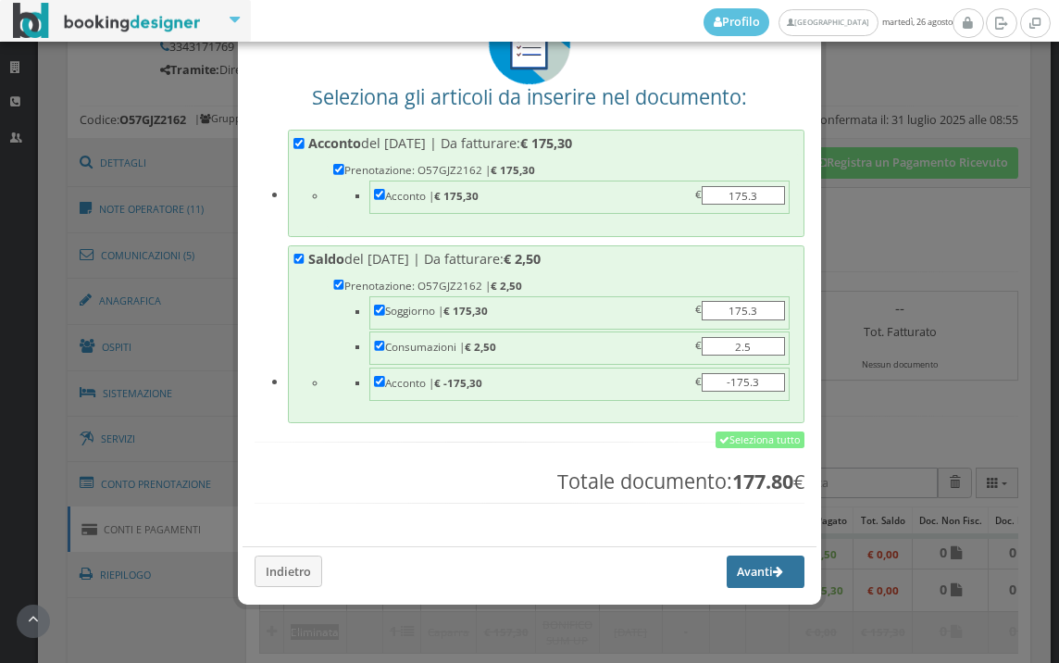
click at [727, 571] on button "Avanti" at bounding box center [766, 571] width 78 height 31
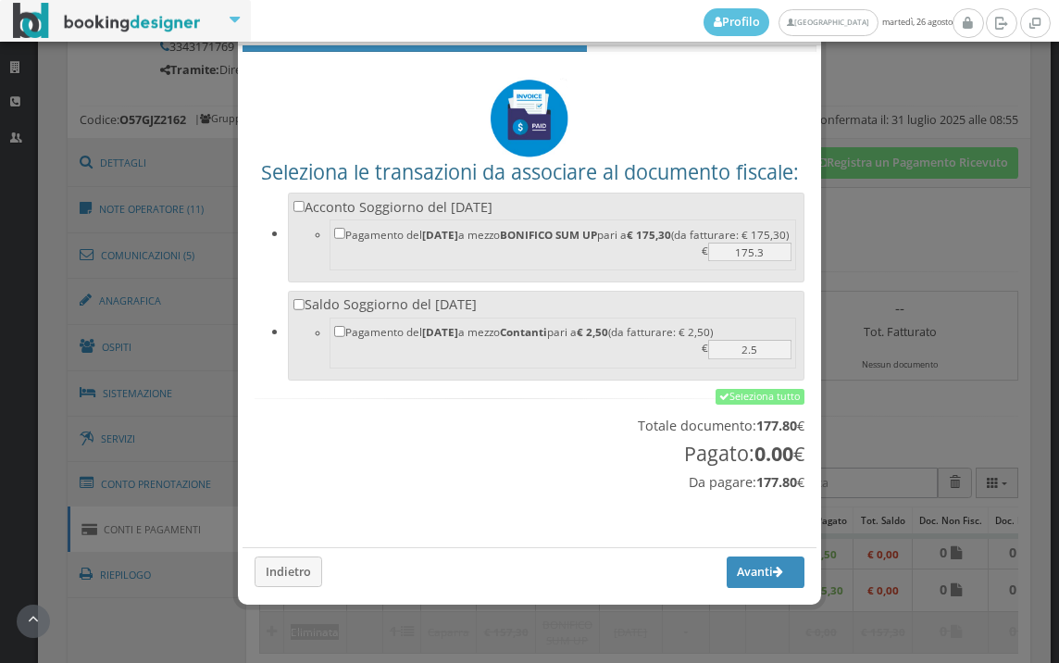
scroll to position [61, 0]
click at [754, 396] on link "Seleziona tutto" at bounding box center [760, 397] width 89 height 17
checkbox input "true"
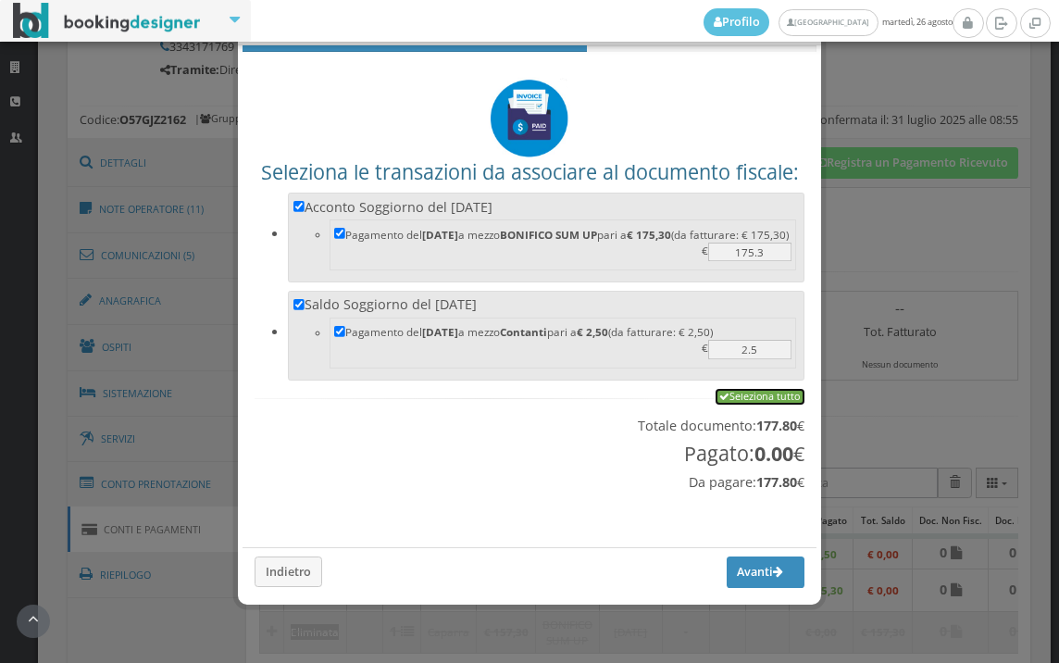
checkbox input "true"
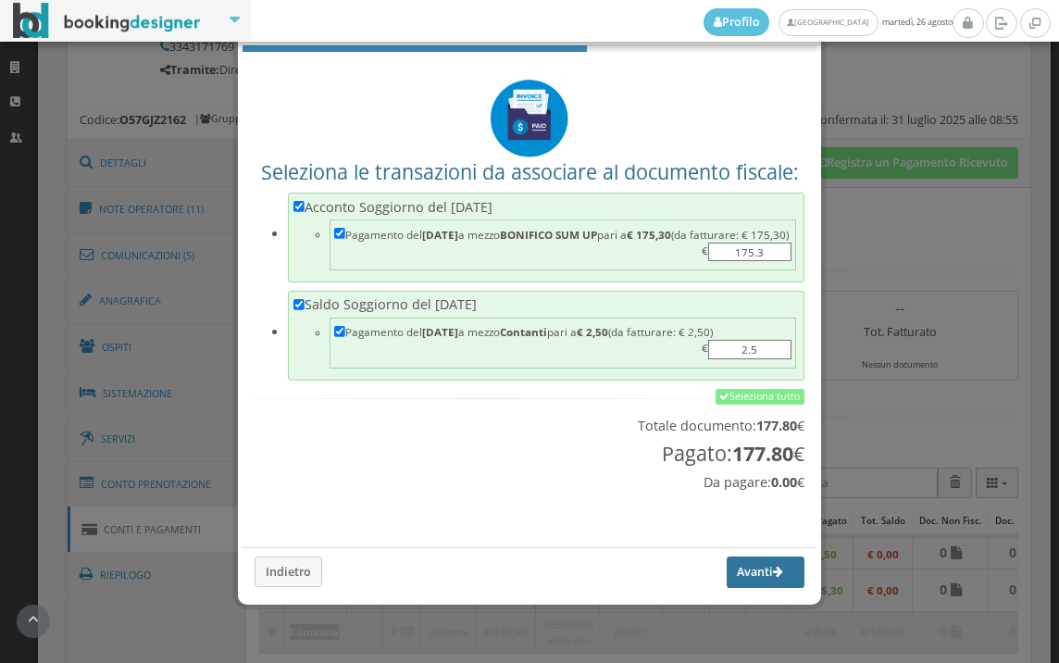
click at [731, 574] on button "Avanti" at bounding box center [766, 572] width 78 height 31
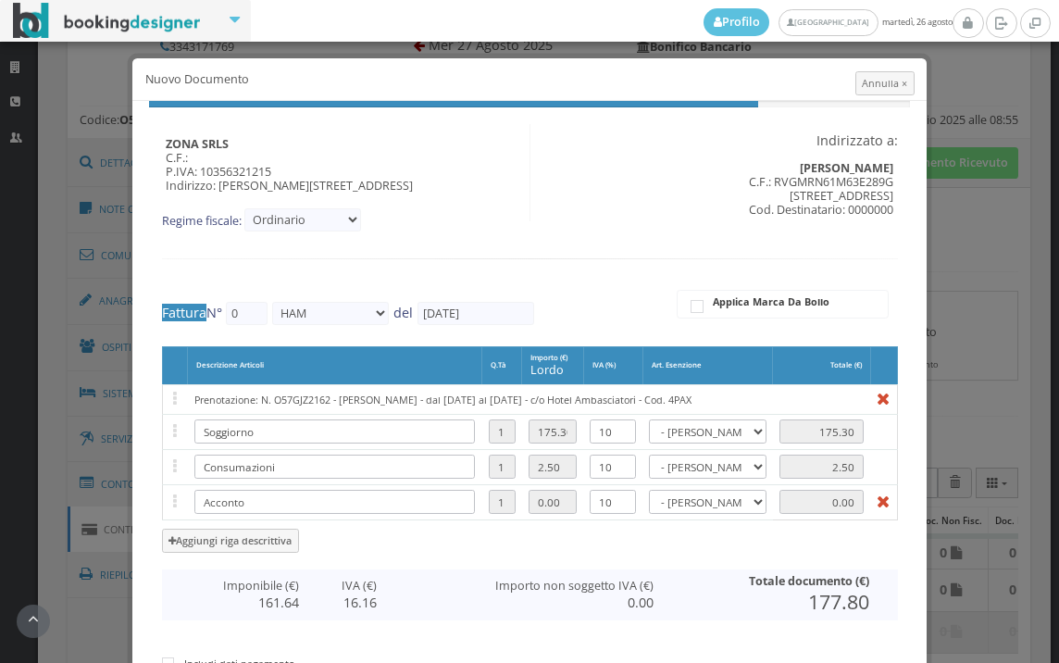
type input "531"
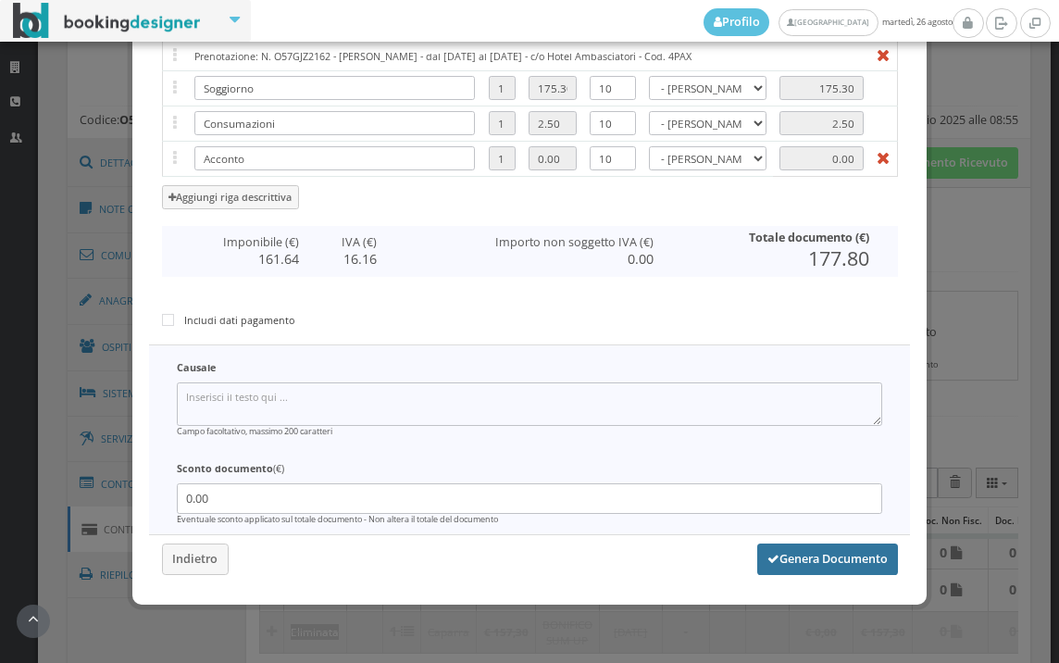
click at [796, 564] on button "Genera Documento" at bounding box center [828, 559] width 141 height 31
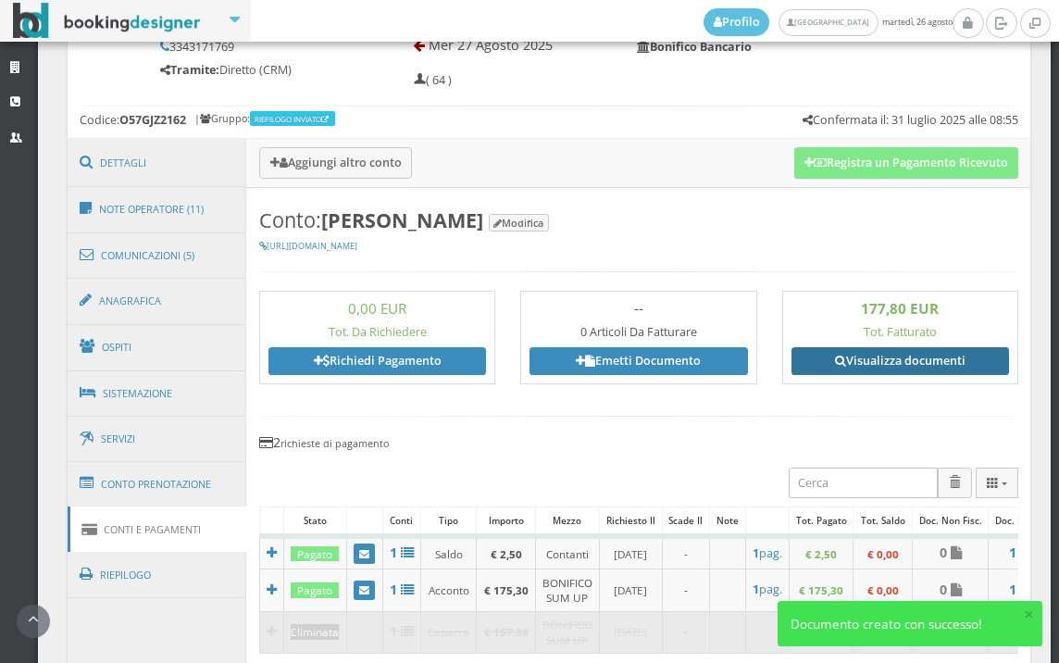
click at [911, 349] on link "Visualizza documenti" at bounding box center [901, 361] width 218 height 28
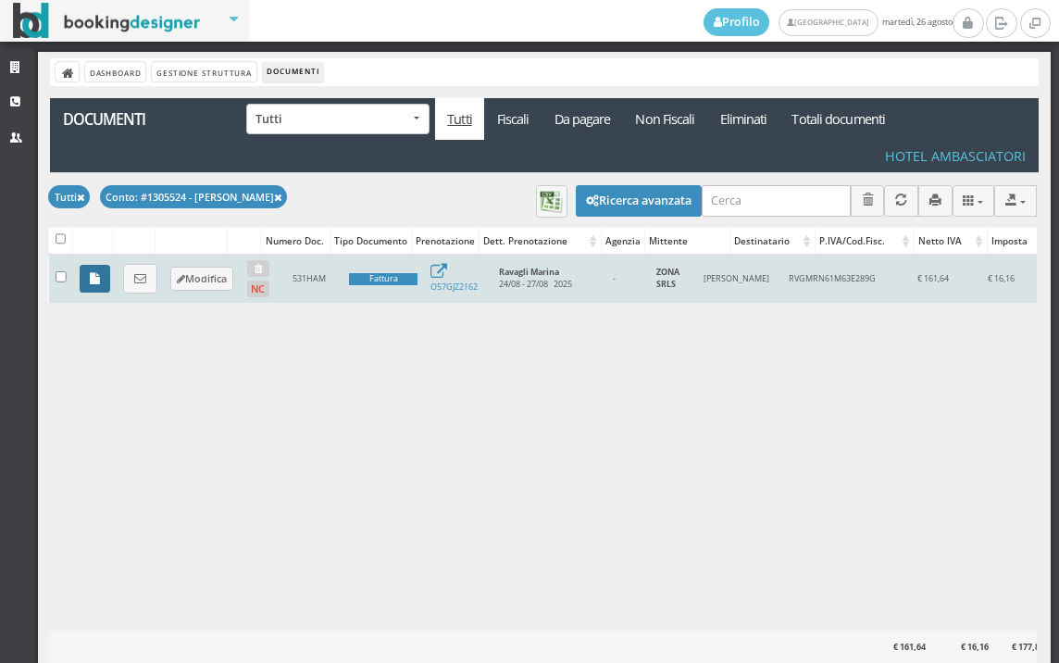
click at [90, 280] on icon at bounding box center [95, 279] width 10 height 12
